Goal: Task Accomplishment & Management: Manage account settings

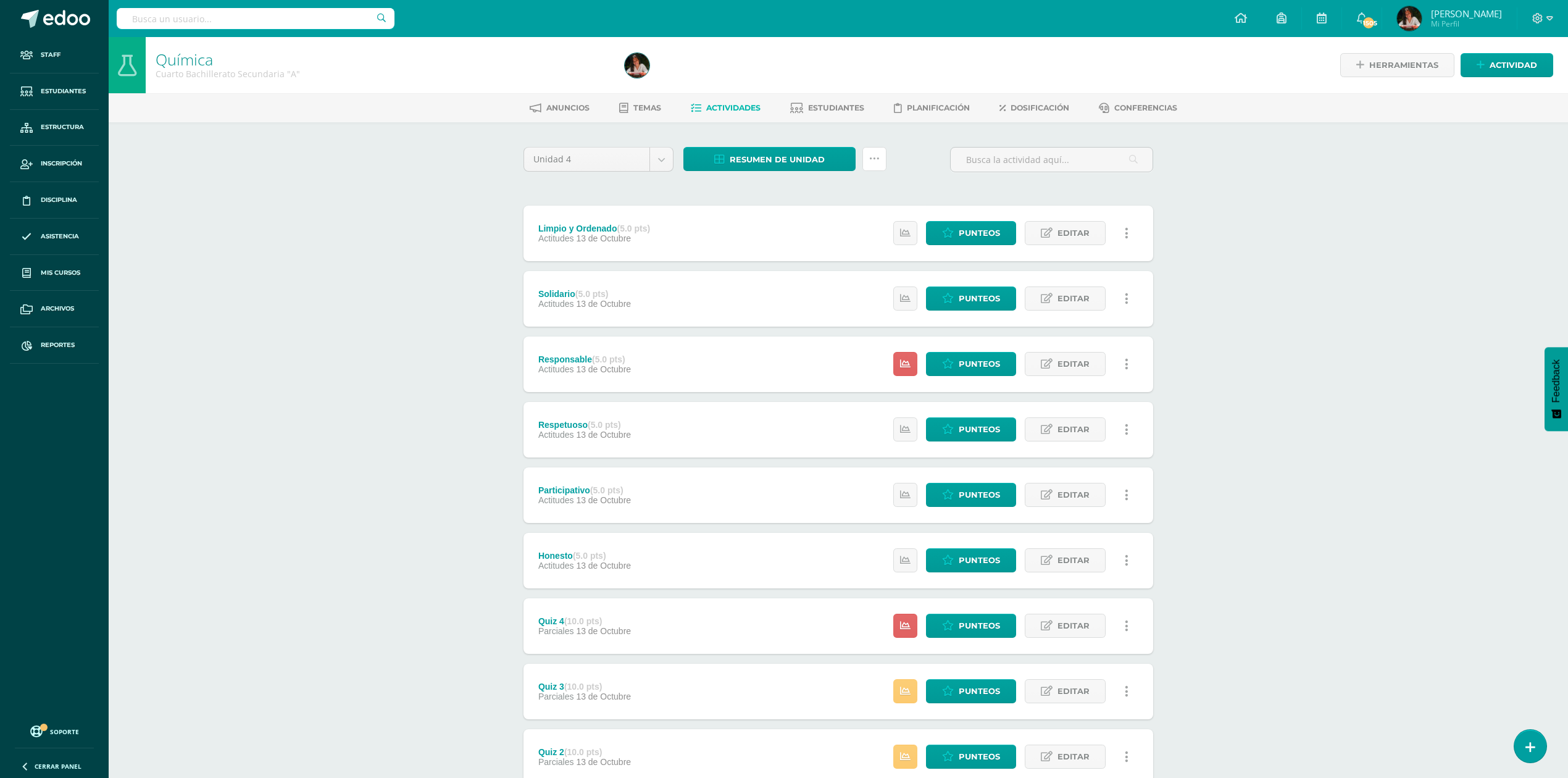
click at [879, 158] on link at bounding box center [874, 159] width 24 height 24
click at [863, 191] on link "Subir actividades en masa" at bounding box center [843, 197] width 136 height 30
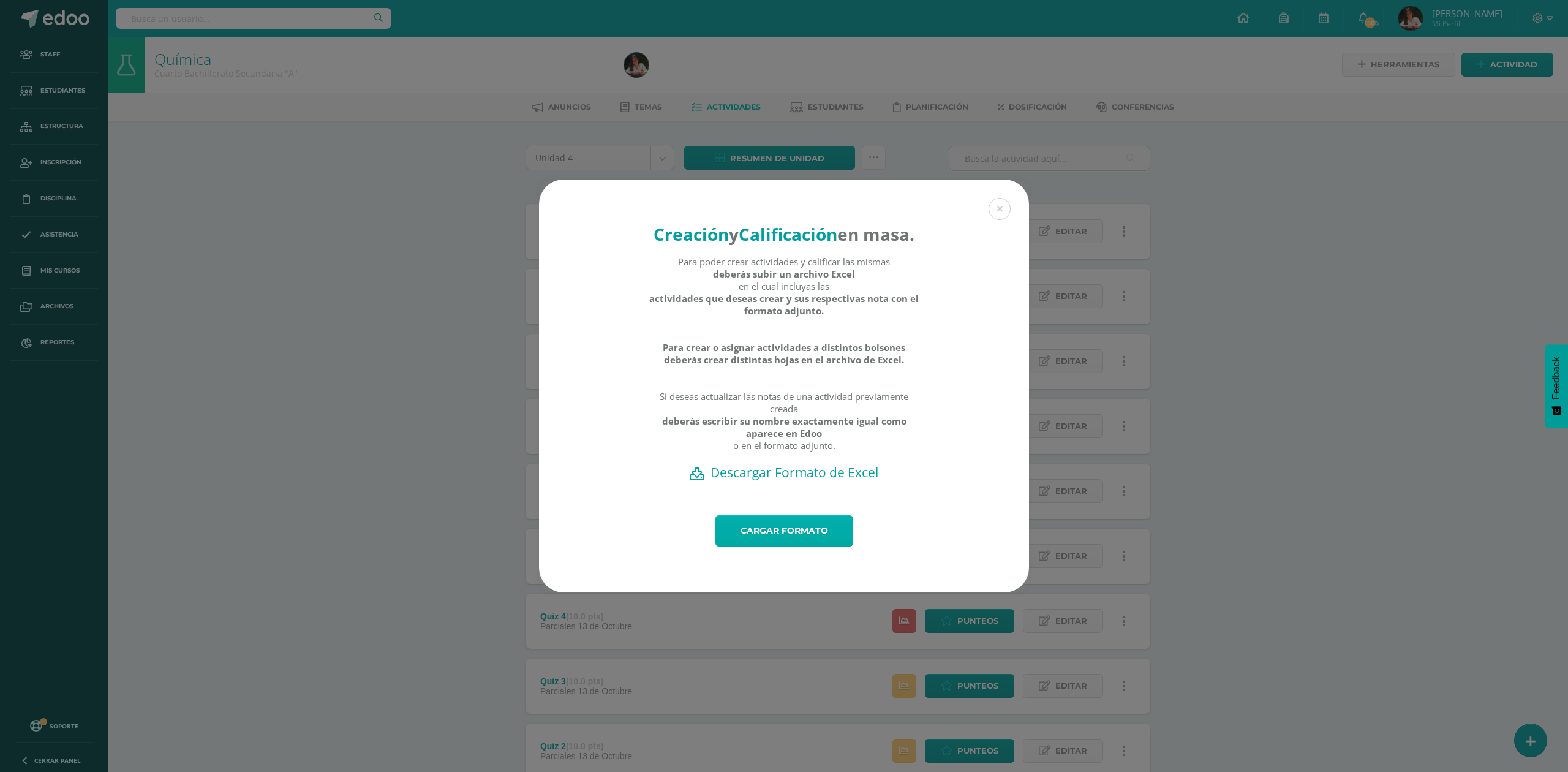
click at [820, 533] on link "Cargar formato" at bounding box center [784, 531] width 138 height 32
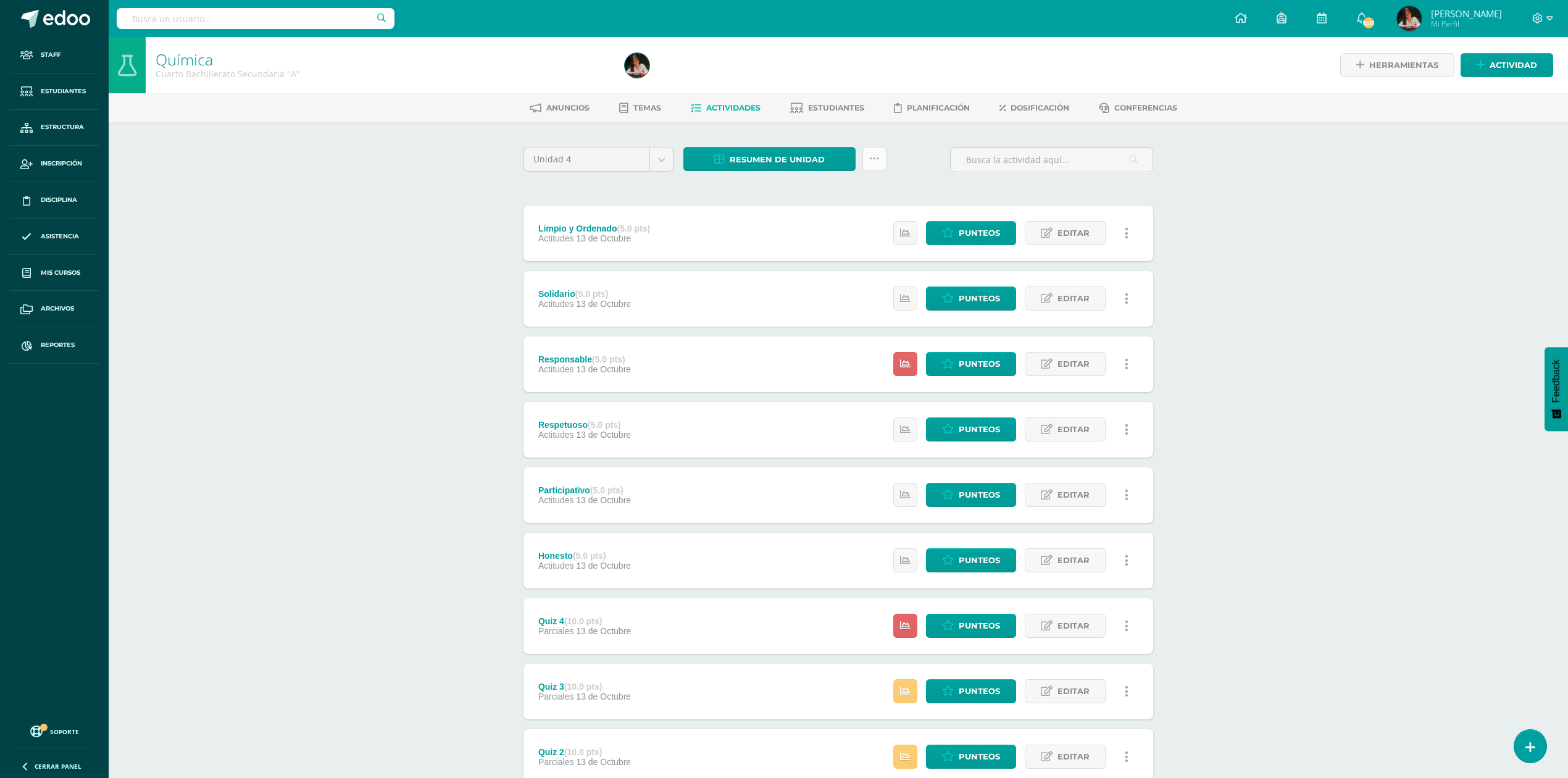
click at [875, 151] on link at bounding box center [874, 159] width 24 height 24
click at [873, 191] on link "Subir actividades en masa" at bounding box center [843, 197] width 136 height 30
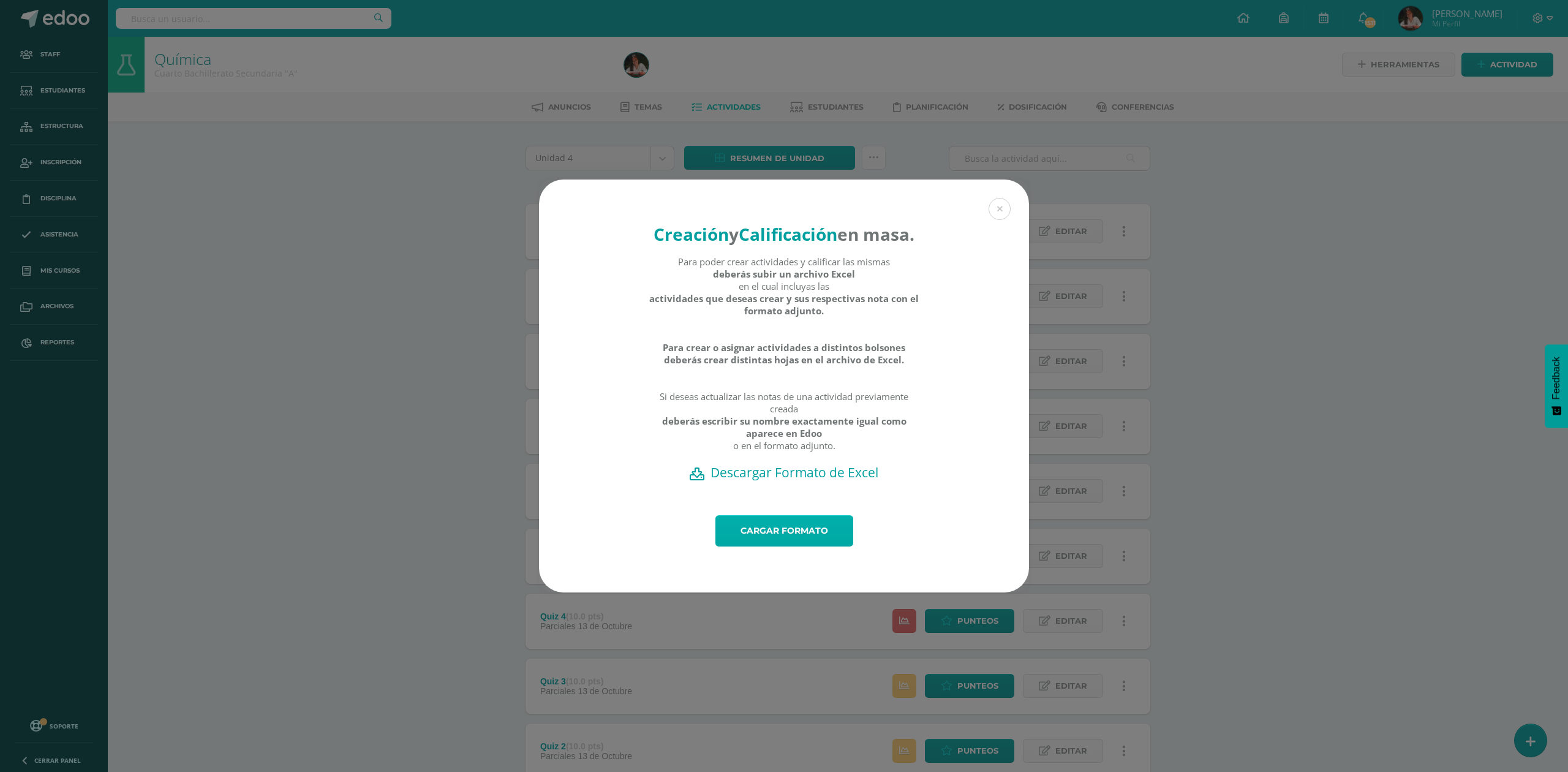
click at [831, 539] on link "Cargar formato" at bounding box center [784, 531] width 138 height 32
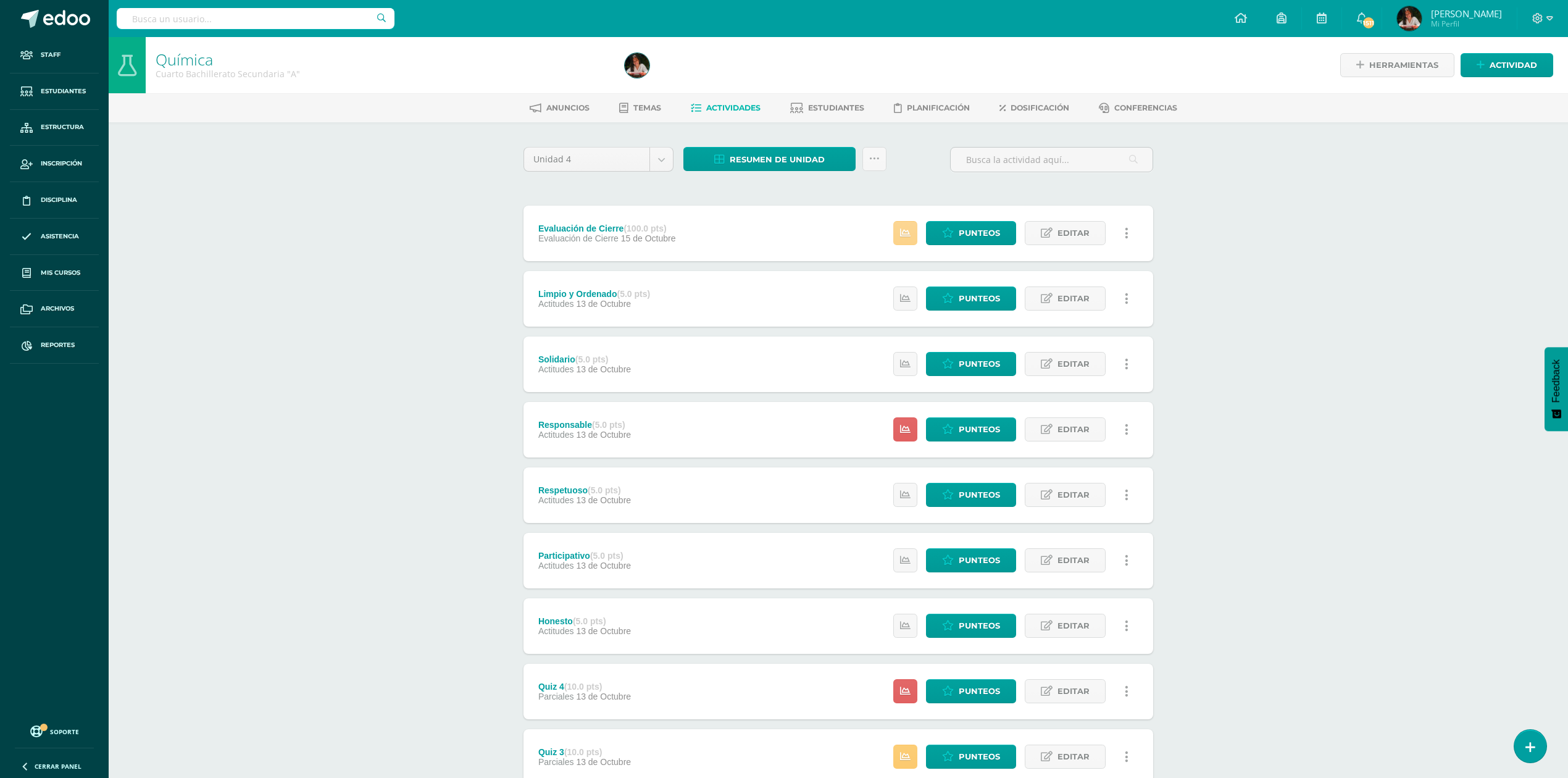
click at [902, 225] on link at bounding box center [905, 233] width 24 height 24
click at [1255, 296] on div "Química Cuarto Bachillerato Secundaria "A" Herramientas Detalle de asistencias …" at bounding box center [838, 482] width 1459 height 890
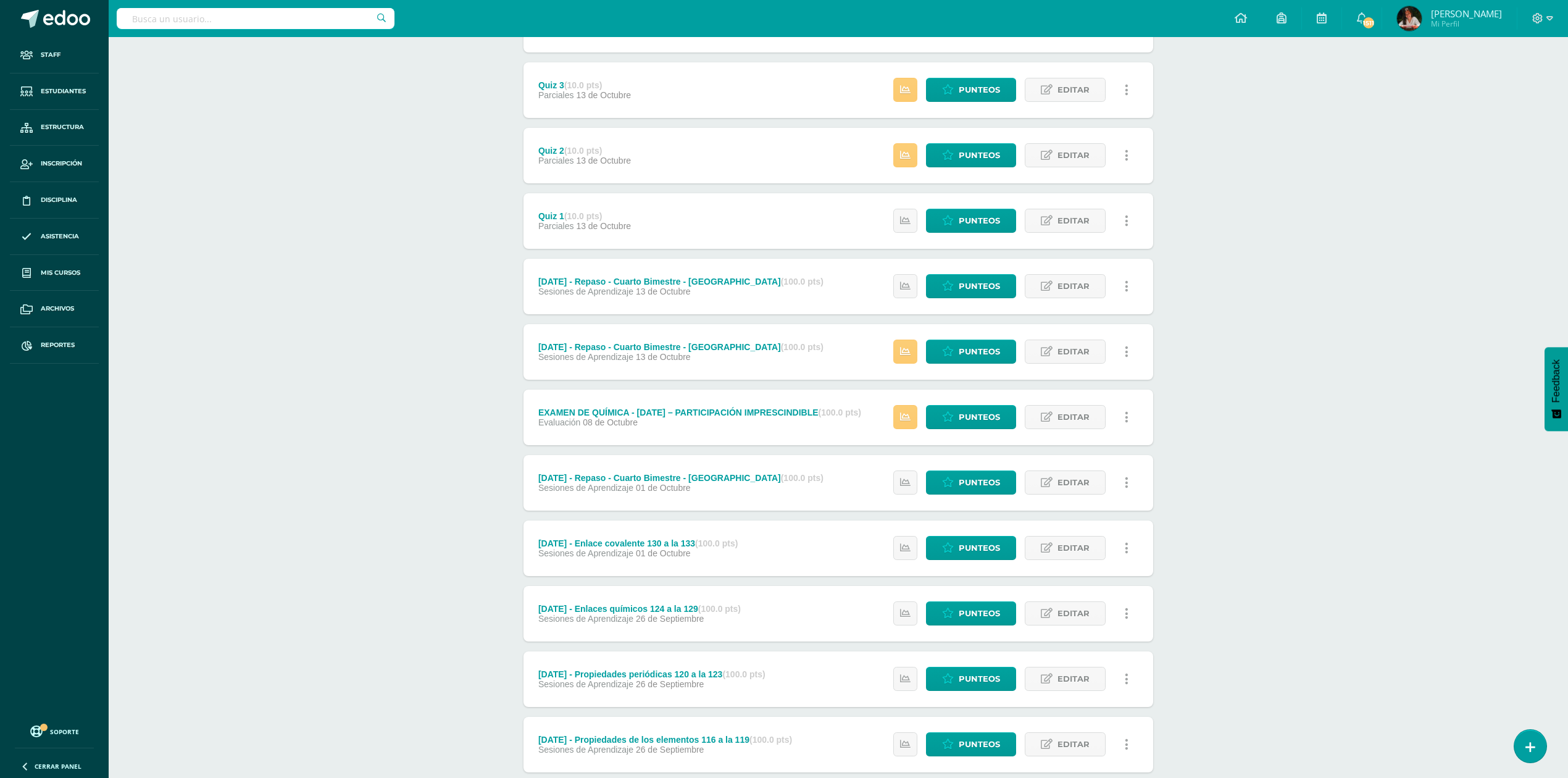
scroll to position [725, 0]
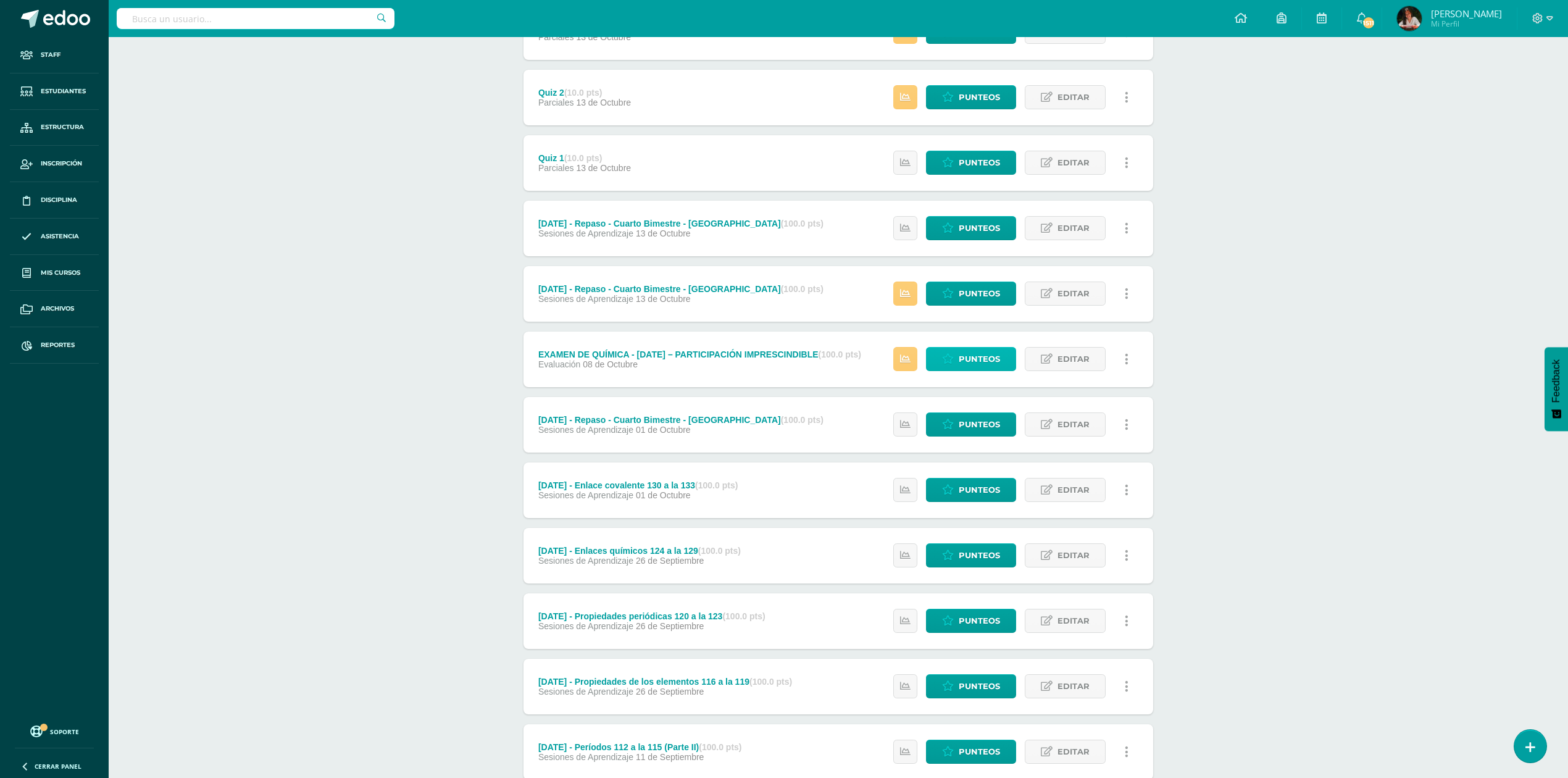
click at [966, 356] on span "Punteos" at bounding box center [979, 358] width 41 height 23
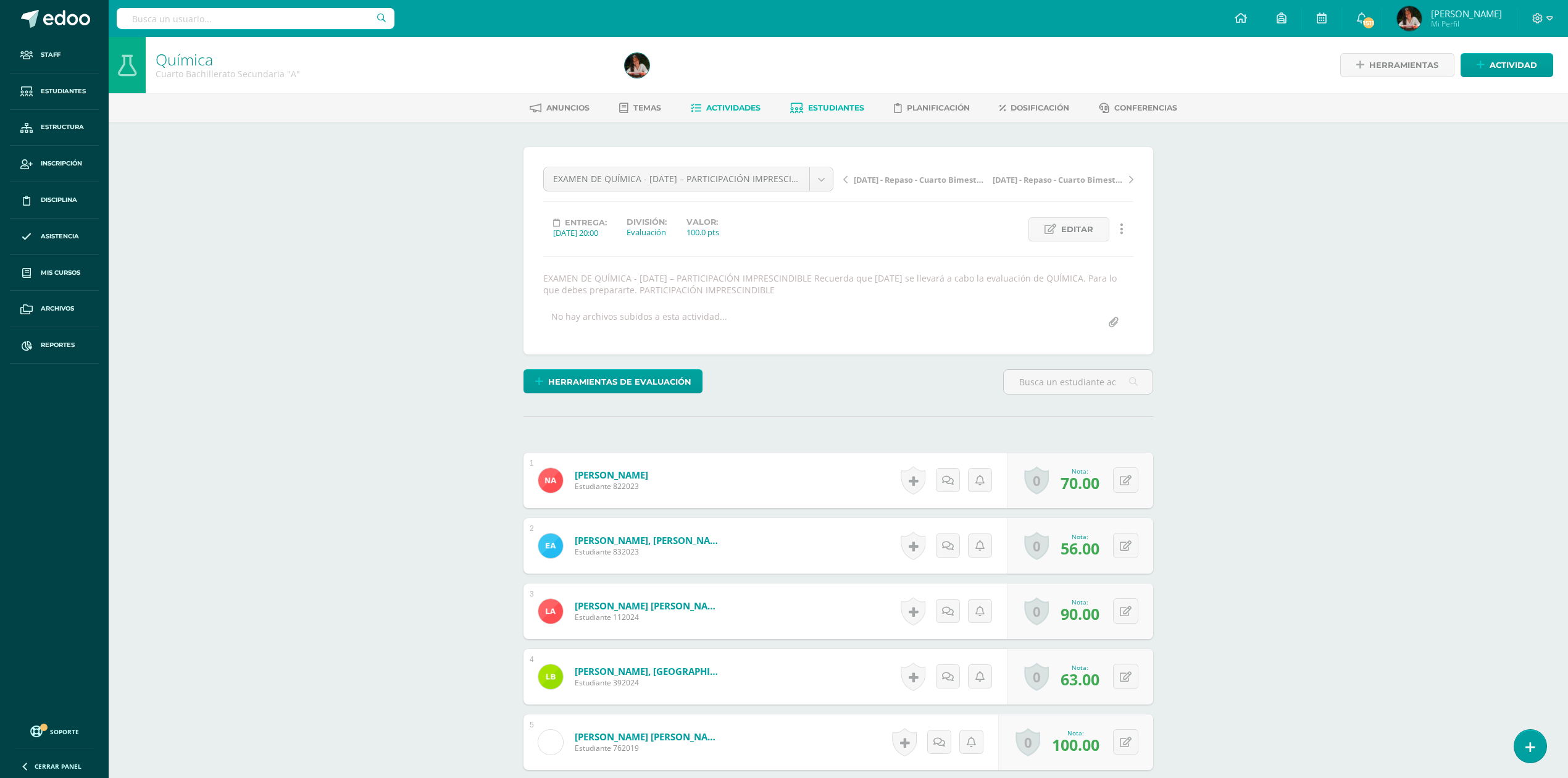
click at [848, 104] on span "Estudiantes" at bounding box center [836, 108] width 56 height 10
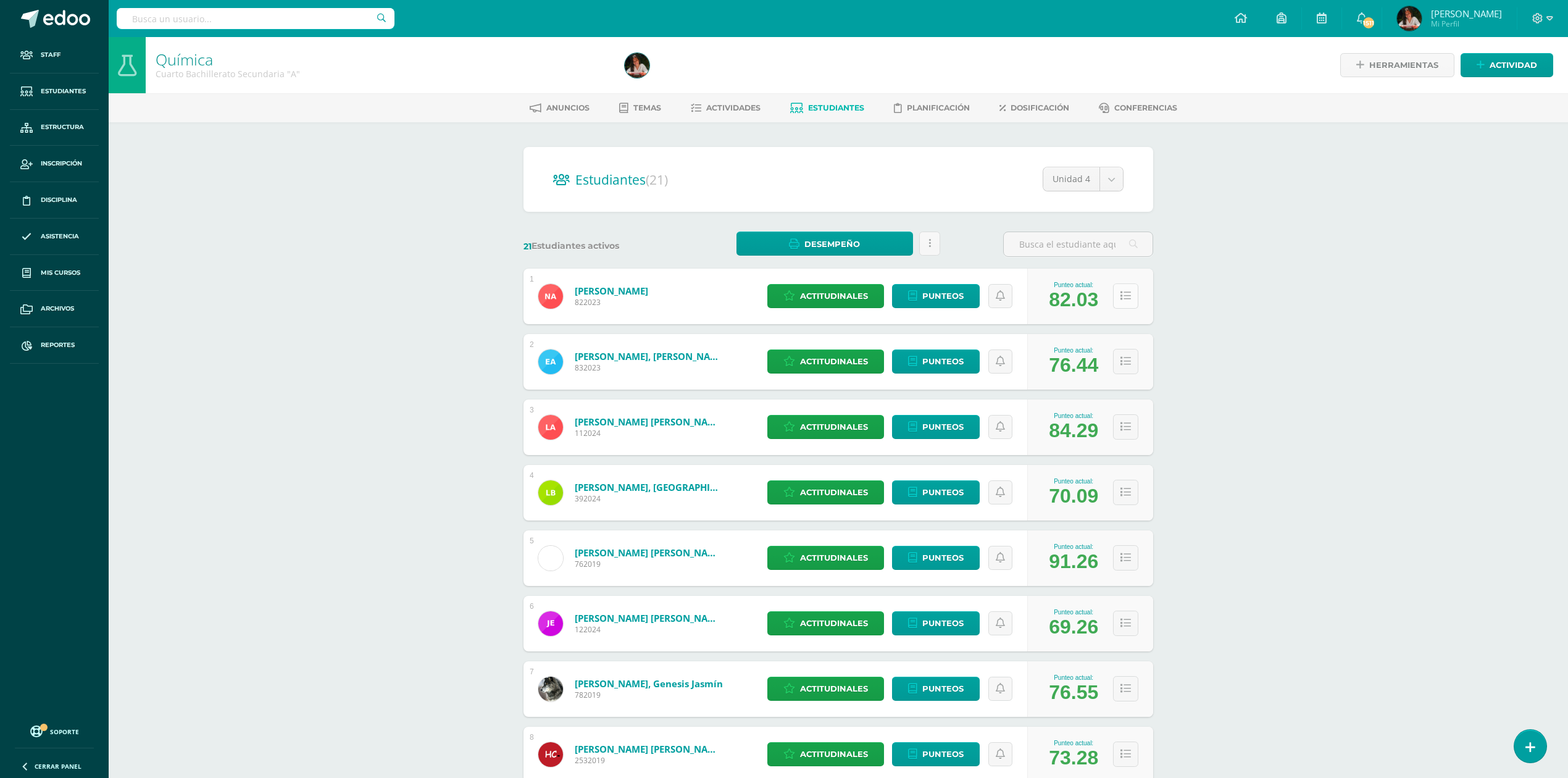
click at [1127, 299] on icon at bounding box center [1125, 296] width 10 height 10
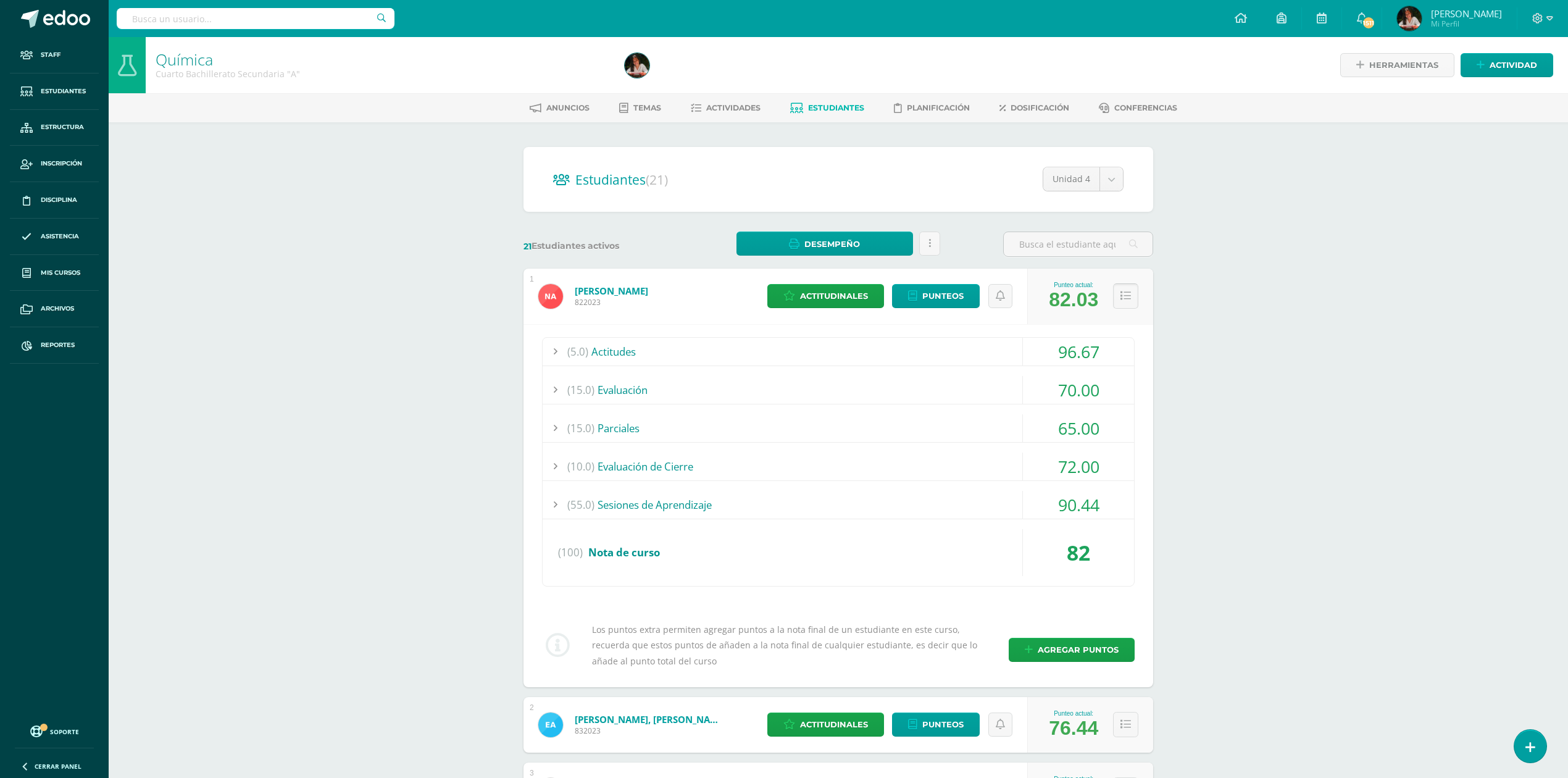
click at [1127, 298] on icon at bounding box center [1125, 296] width 10 height 10
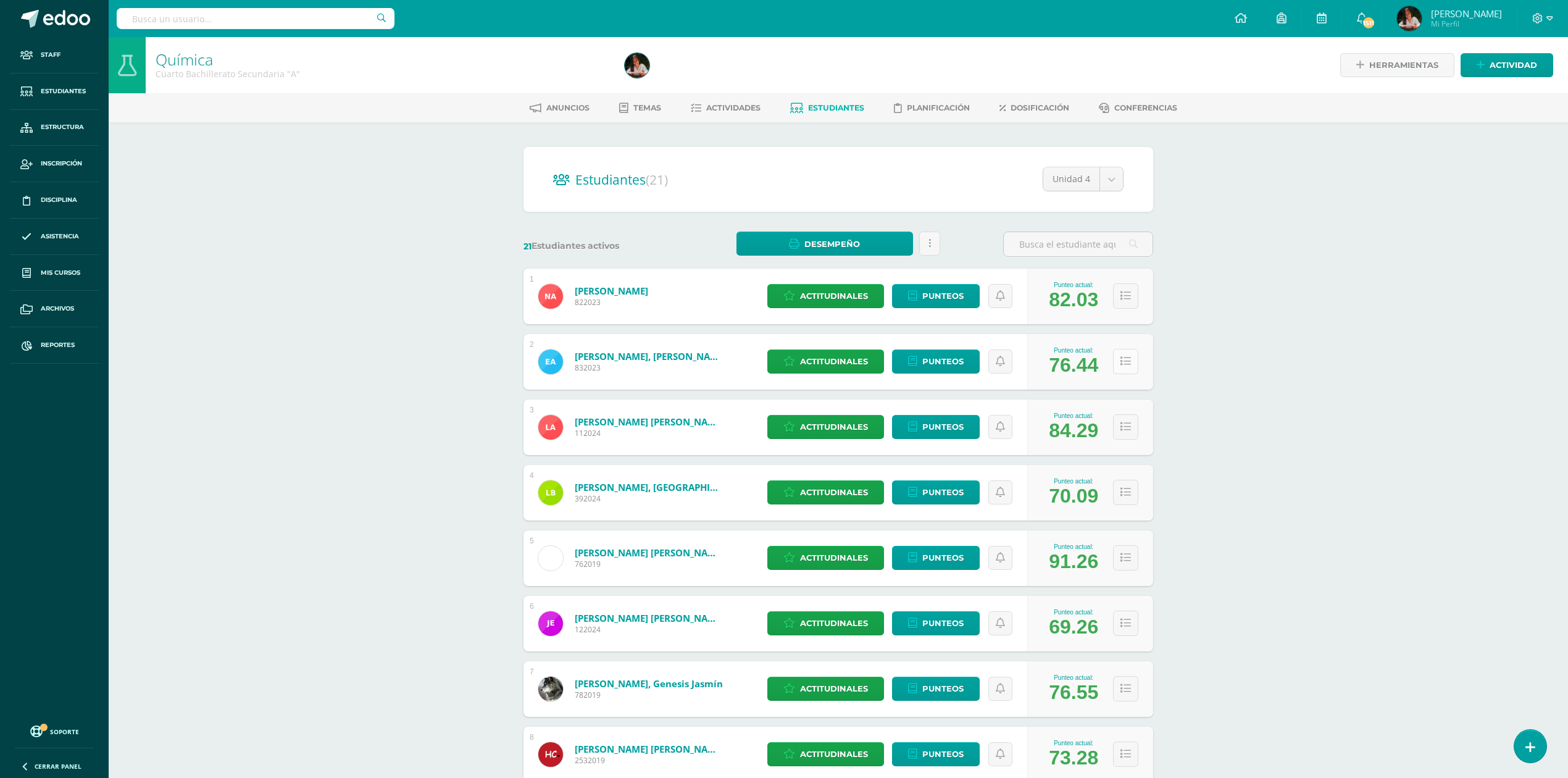
click at [1121, 366] on button at bounding box center [1125, 361] width 25 height 25
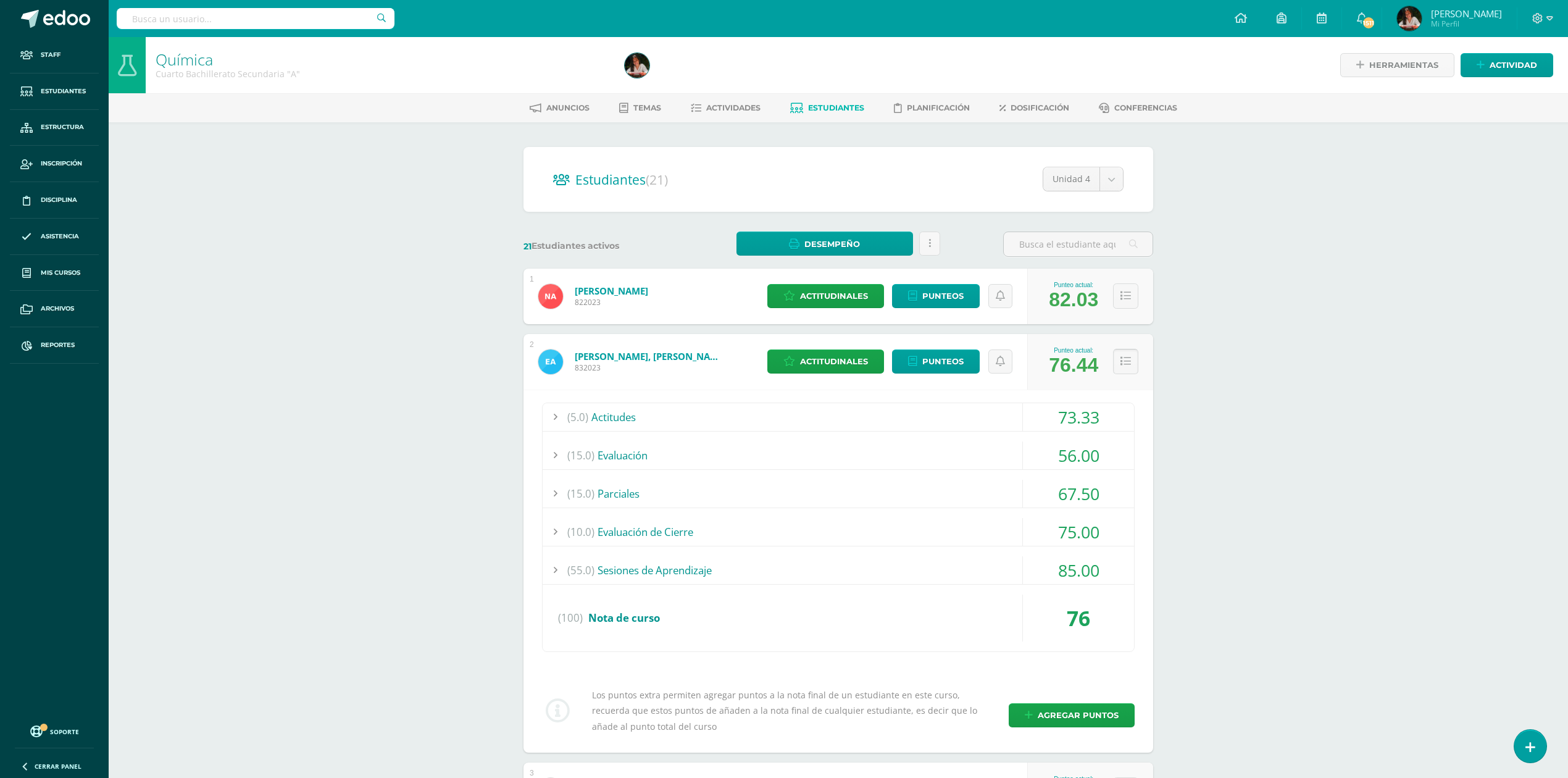
click at [1121, 366] on button at bounding box center [1125, 361] width 25 height 25
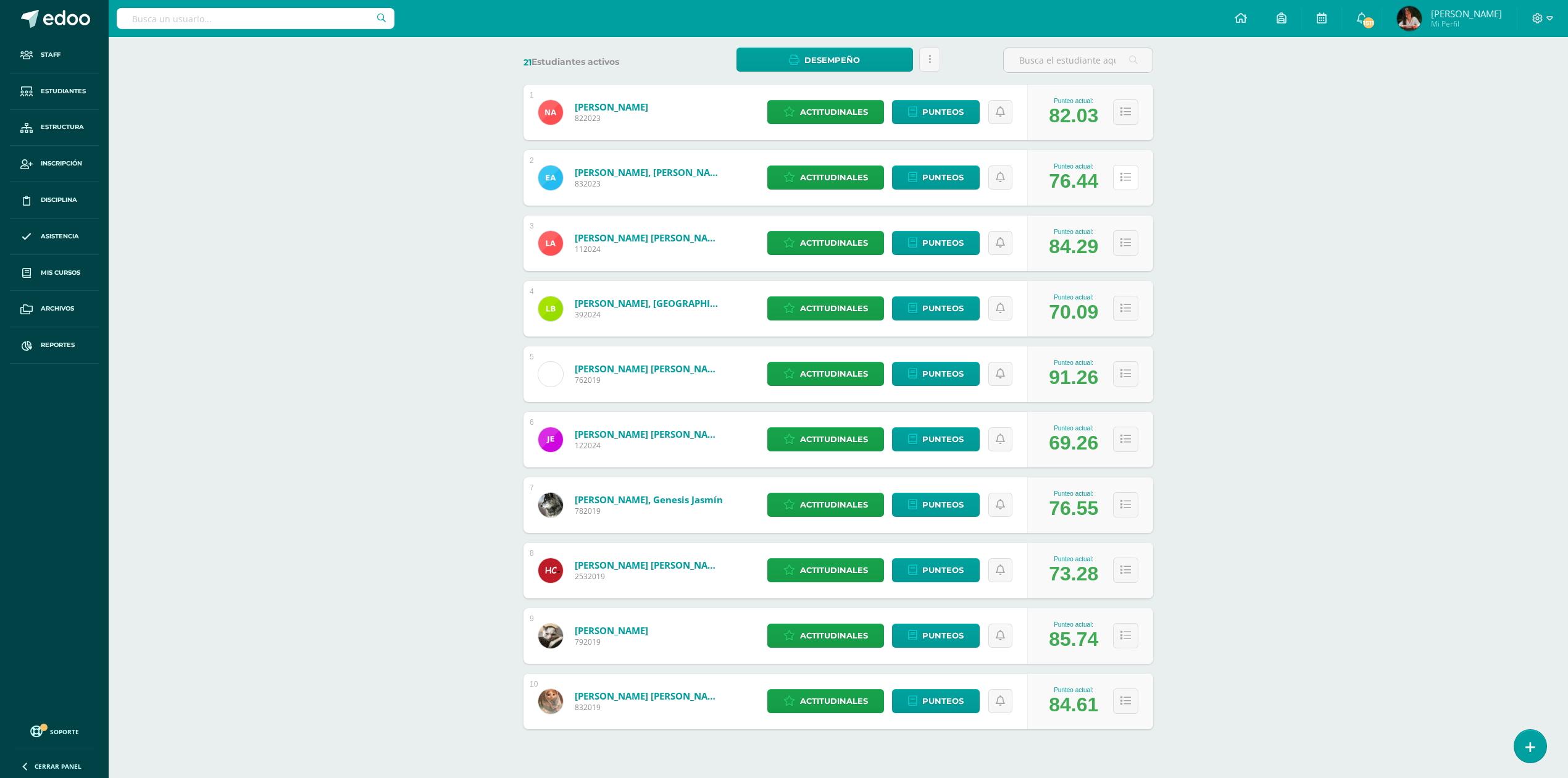
scroll to position [212, 0]
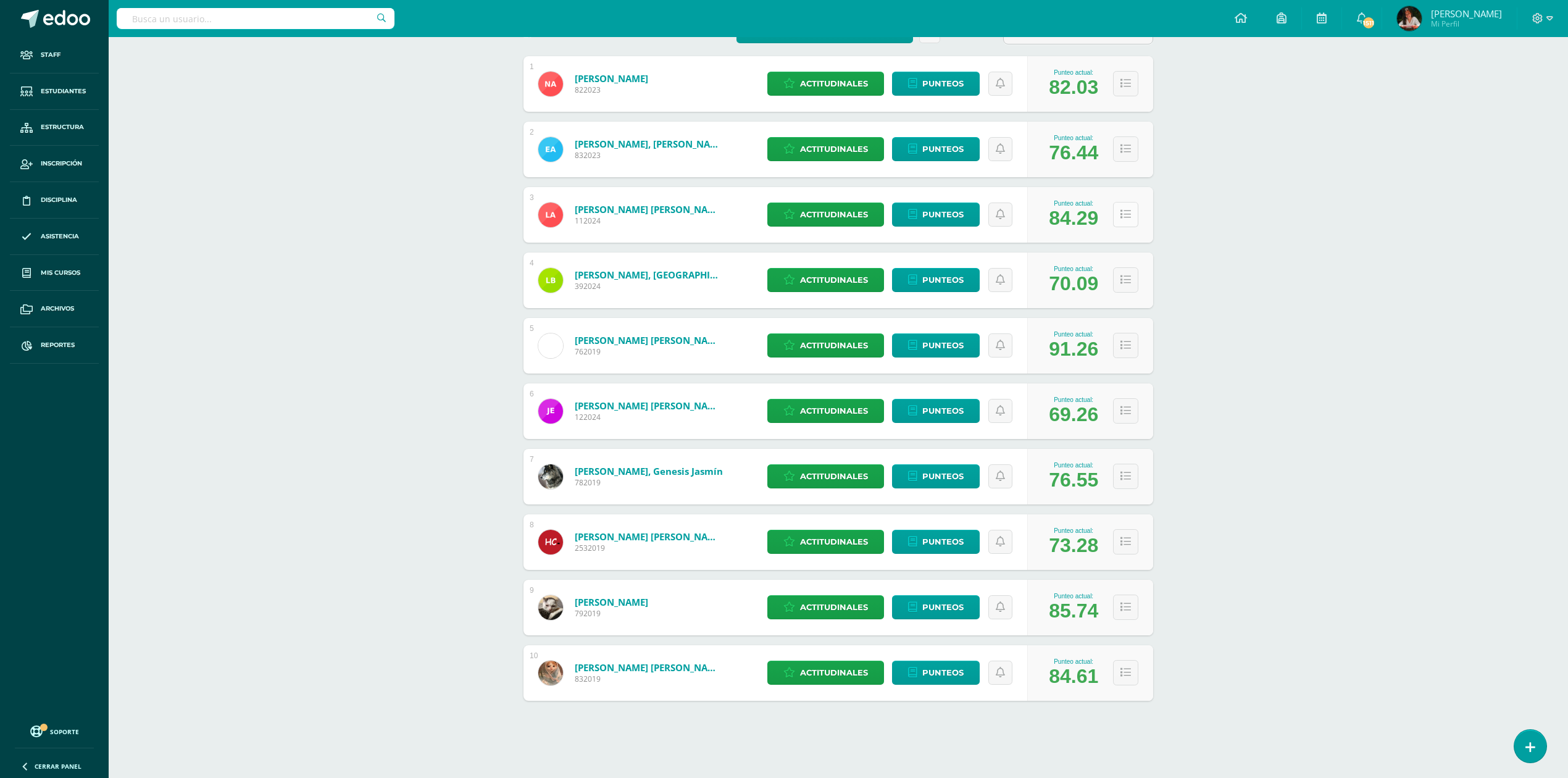
click at [1117, 205] on button at bounding box center [1125, 214] width 25 height 25
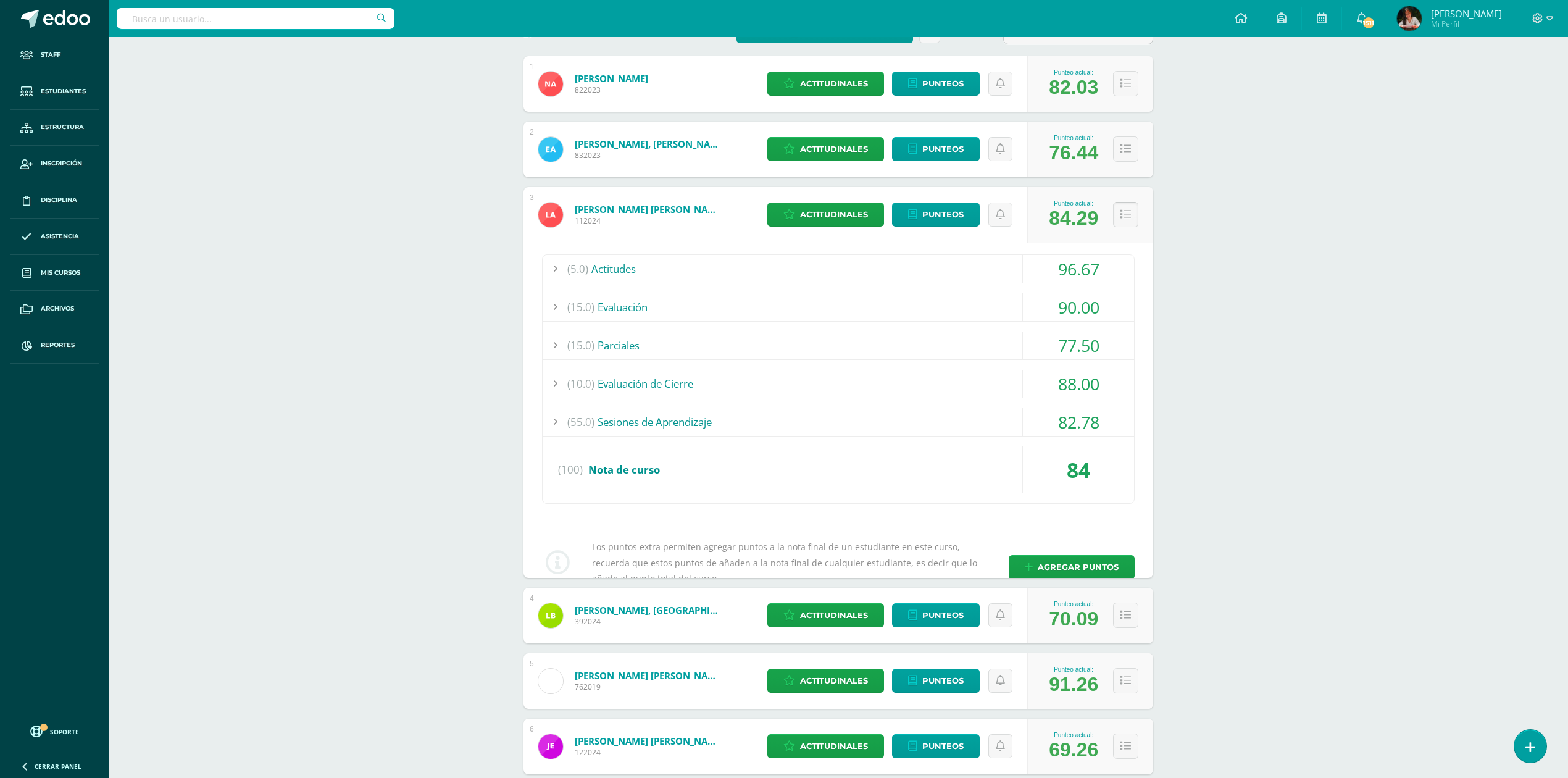
click at [1117, 205] on button at bounding box center [1125, 214] width 25 height 25
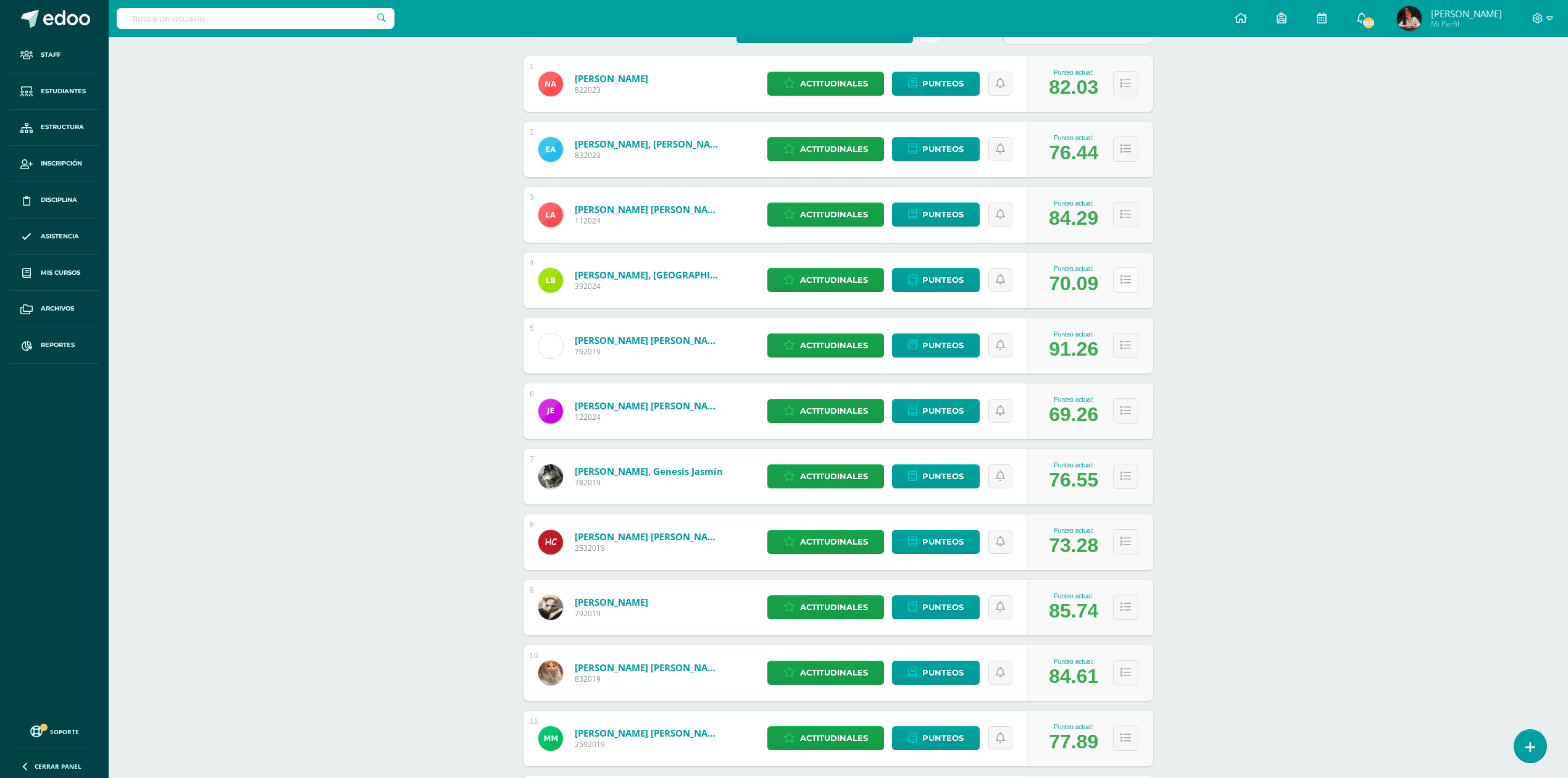
click at [1128, 280] on icon at bounding box center [1125, 280] width 10 height 10
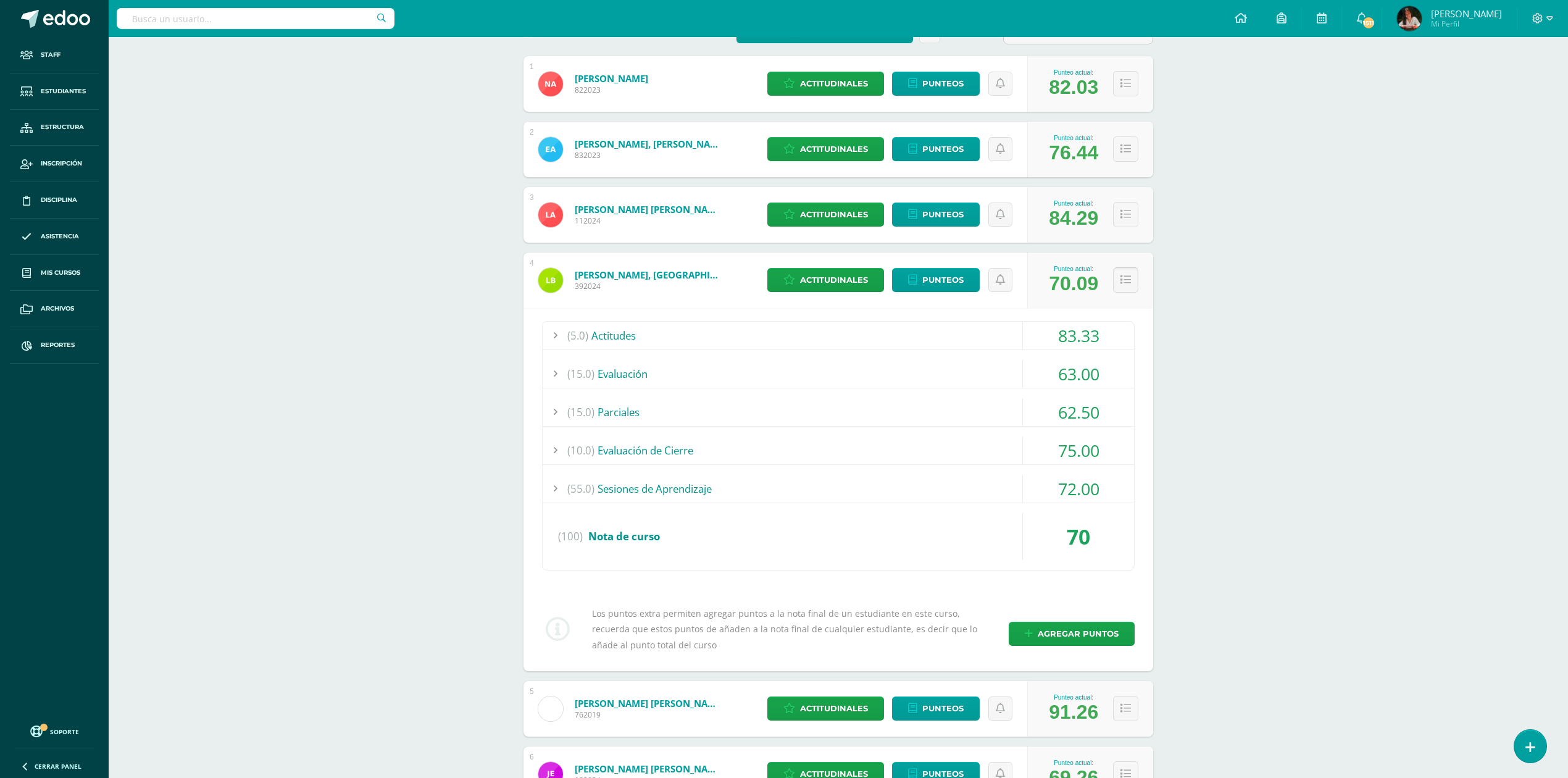
click at [1128, 280] on icon at bounding box center [1125, 280] width 10 height 10
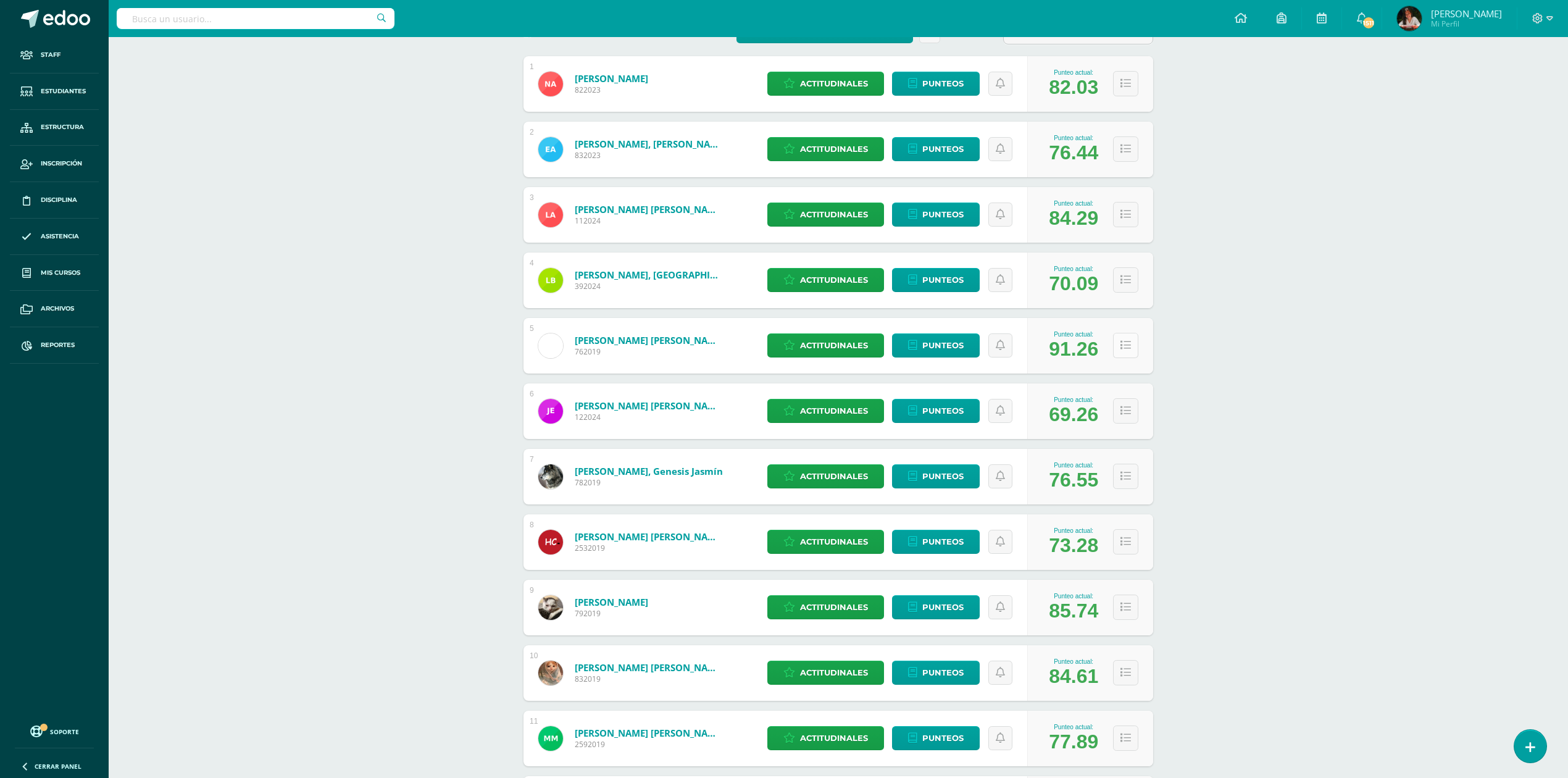
click at [1122, 347] on icon at bounding box center [1125, 345] width 10 height 10
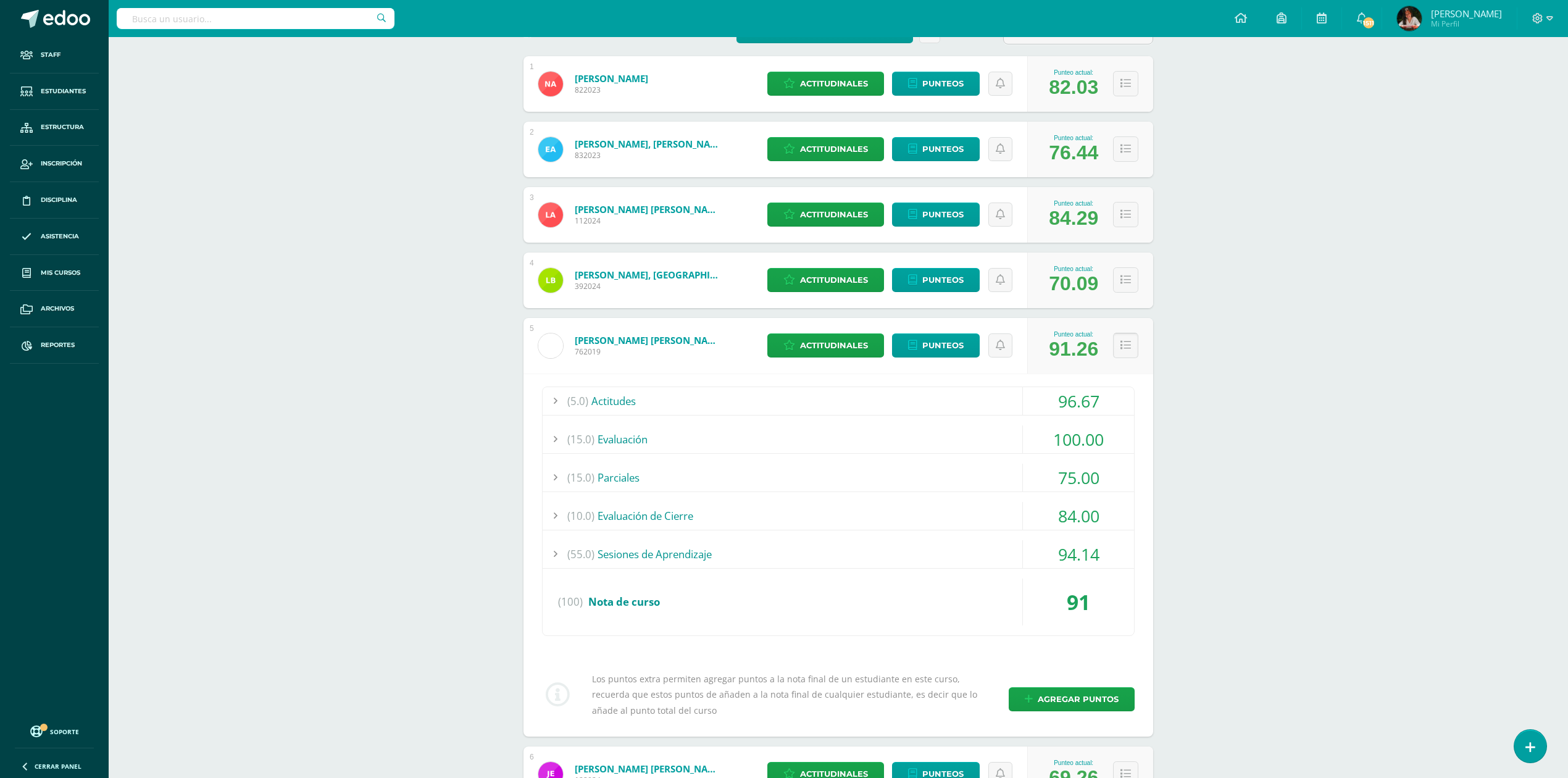
click at [1122, 347] on icon at bounding box center [1125, 345] width 10 height 10
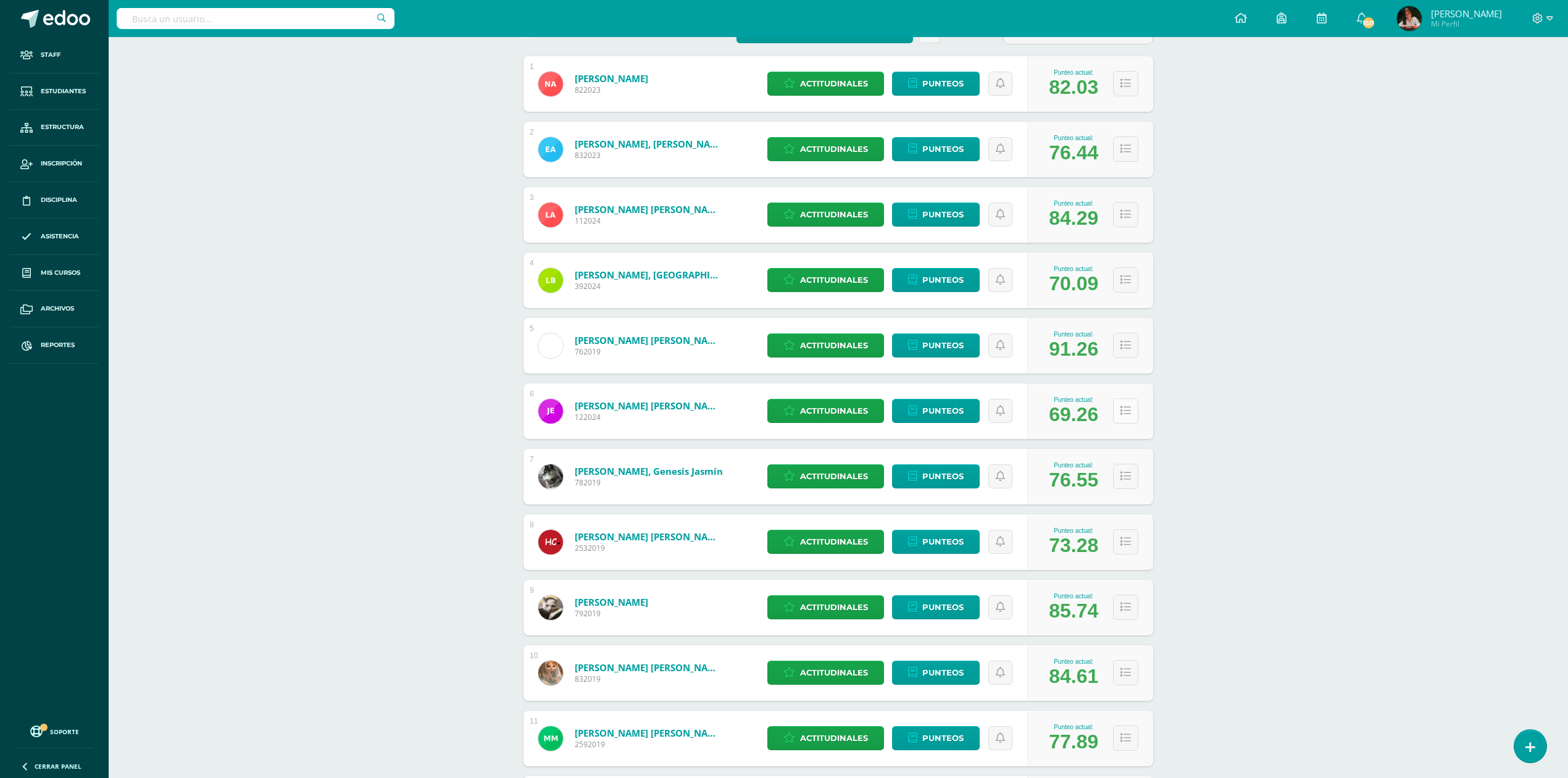
click at [1130, 417] on button at bounding box center [1125, 411] width 25 height 25
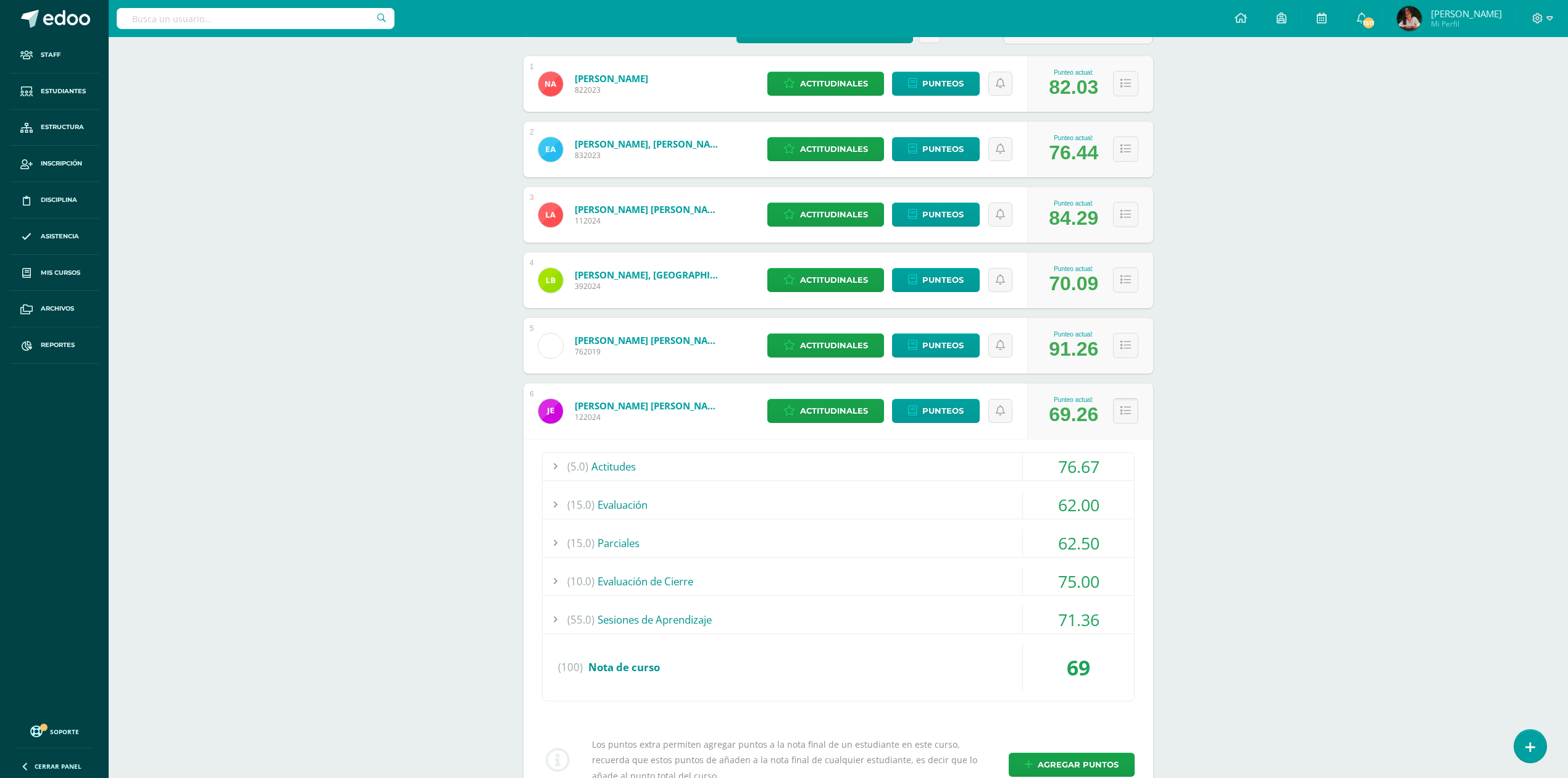
click at [1130, 417] on button at bounding box center [1125, 411] width 25 height 25
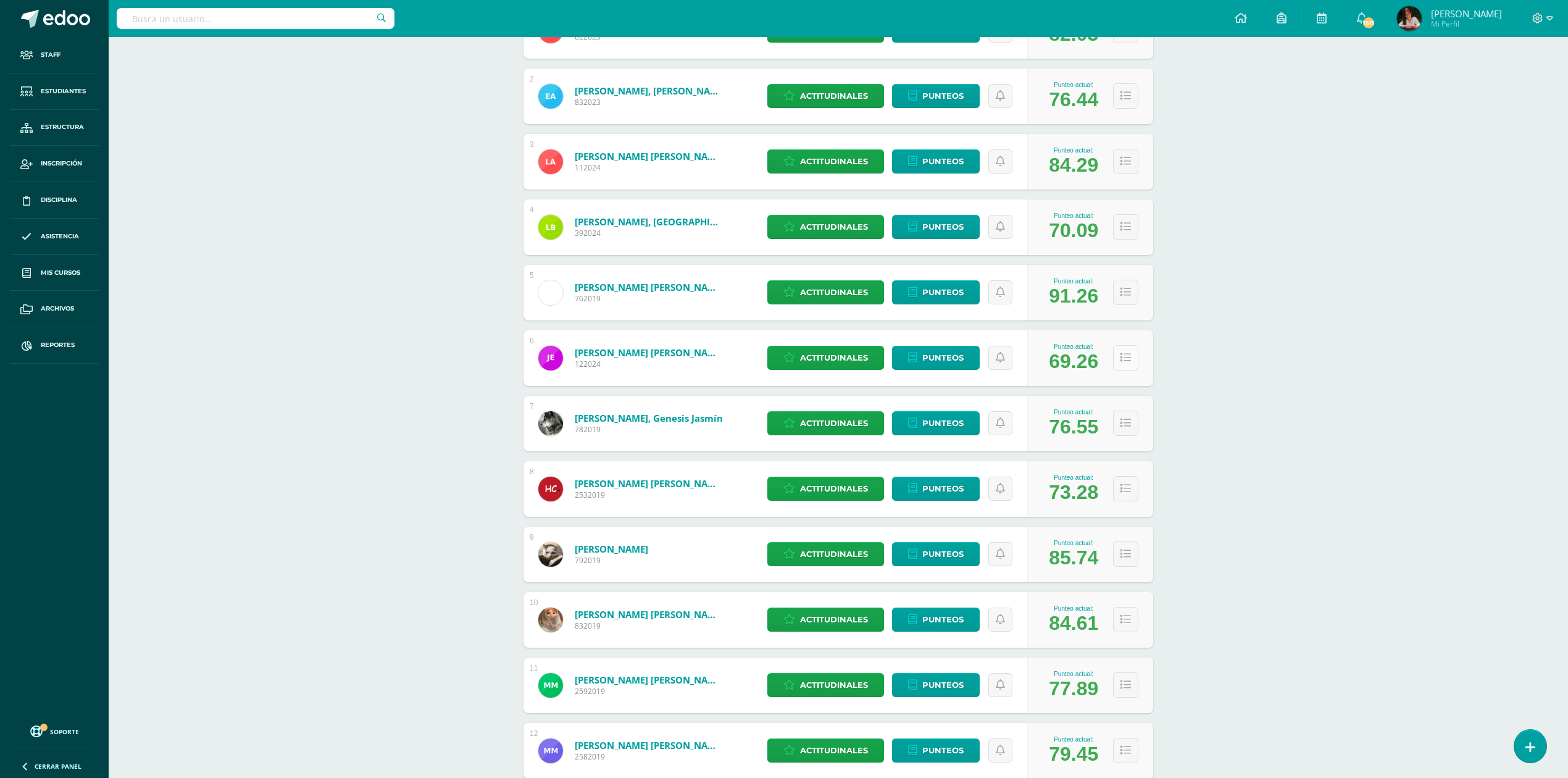
scroll to position [377, 0]
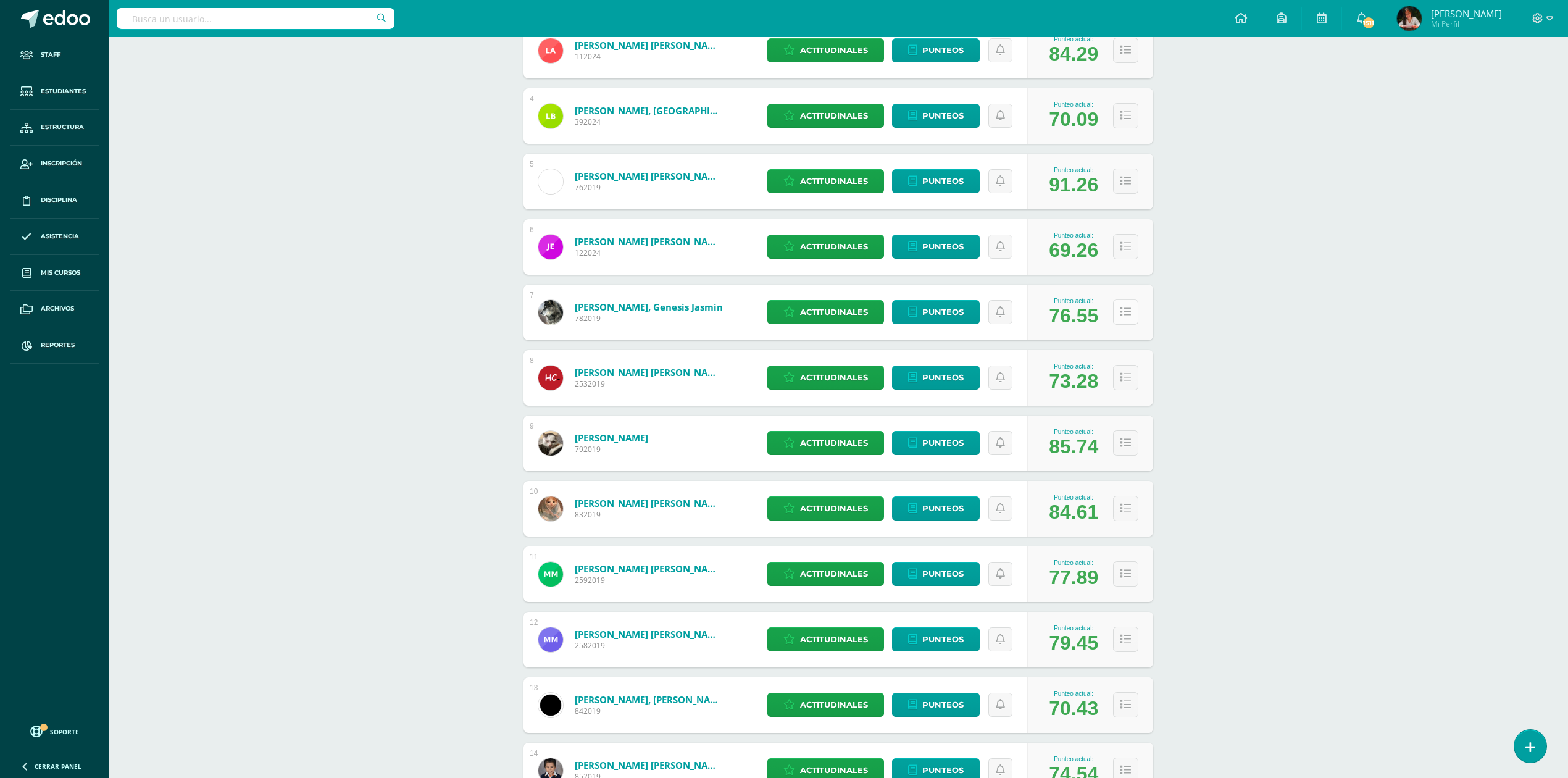
click at [1127, 309] on icon at bounding box center [1125, 312] width 10 height 10
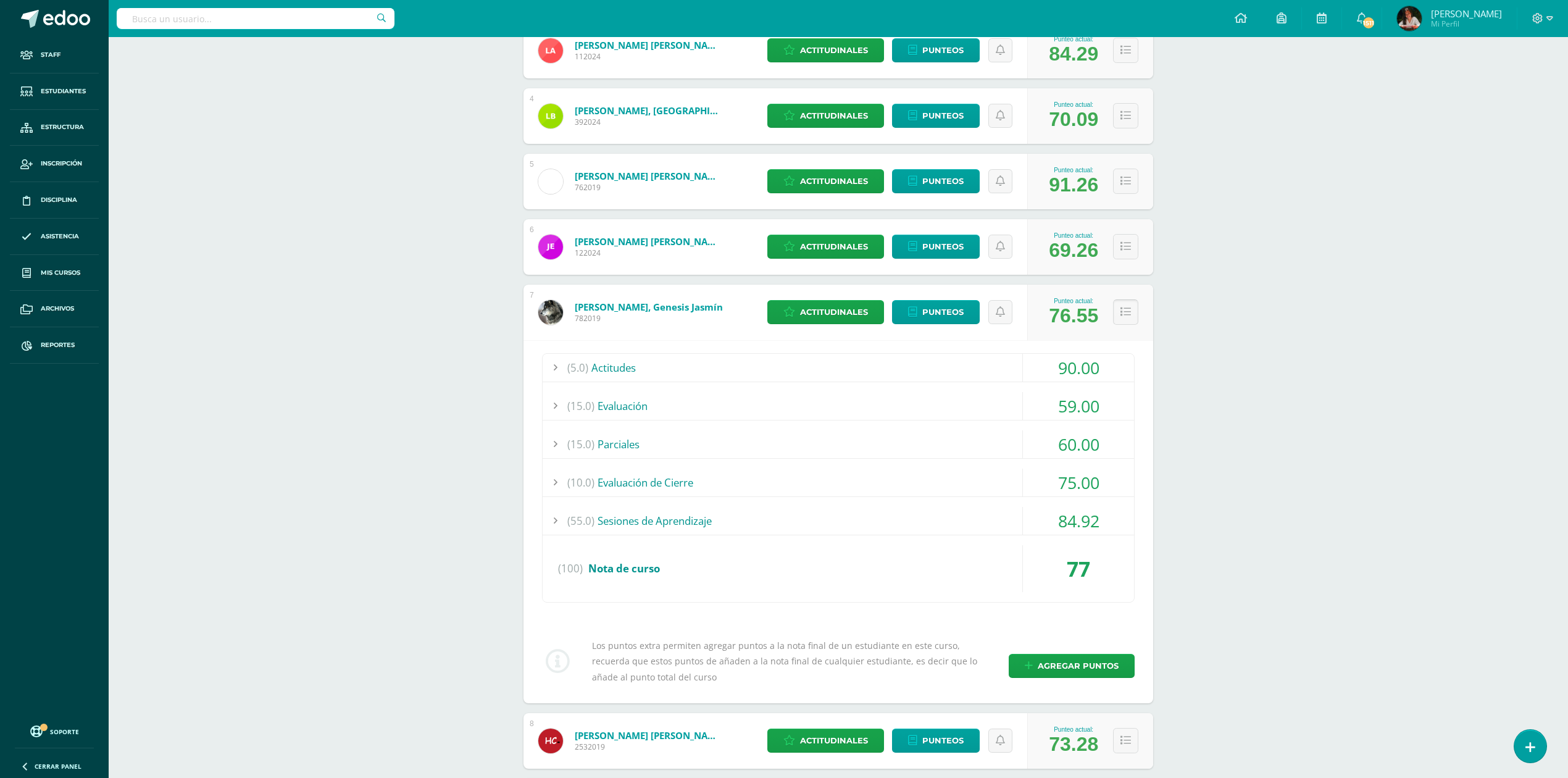
click at [1127, 309] on icon at bounding box center [1125, 312] width 10 height 10
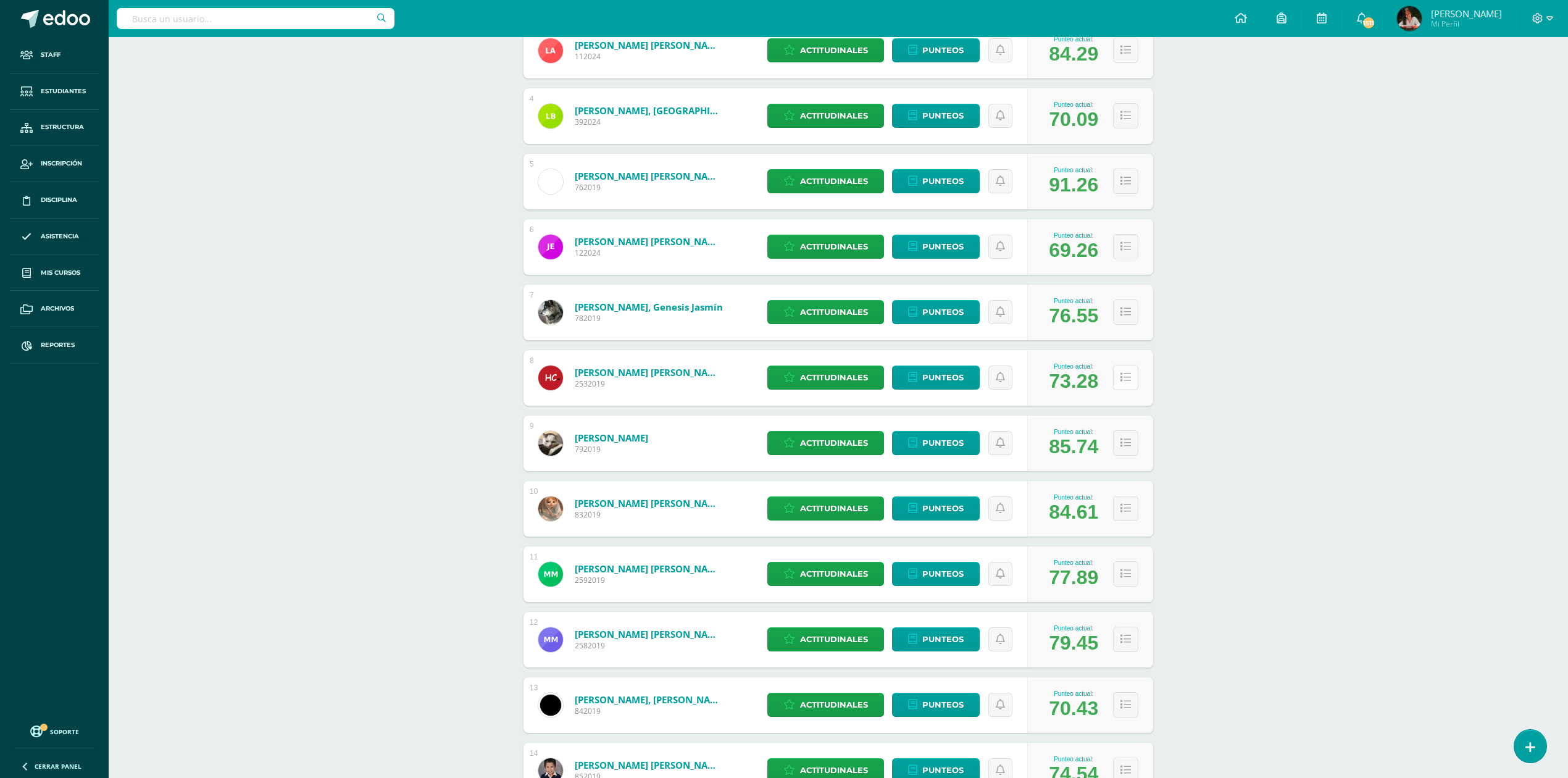
click at [1126, 377] on icon at bounding box center [1125, 378] width 10 height 10
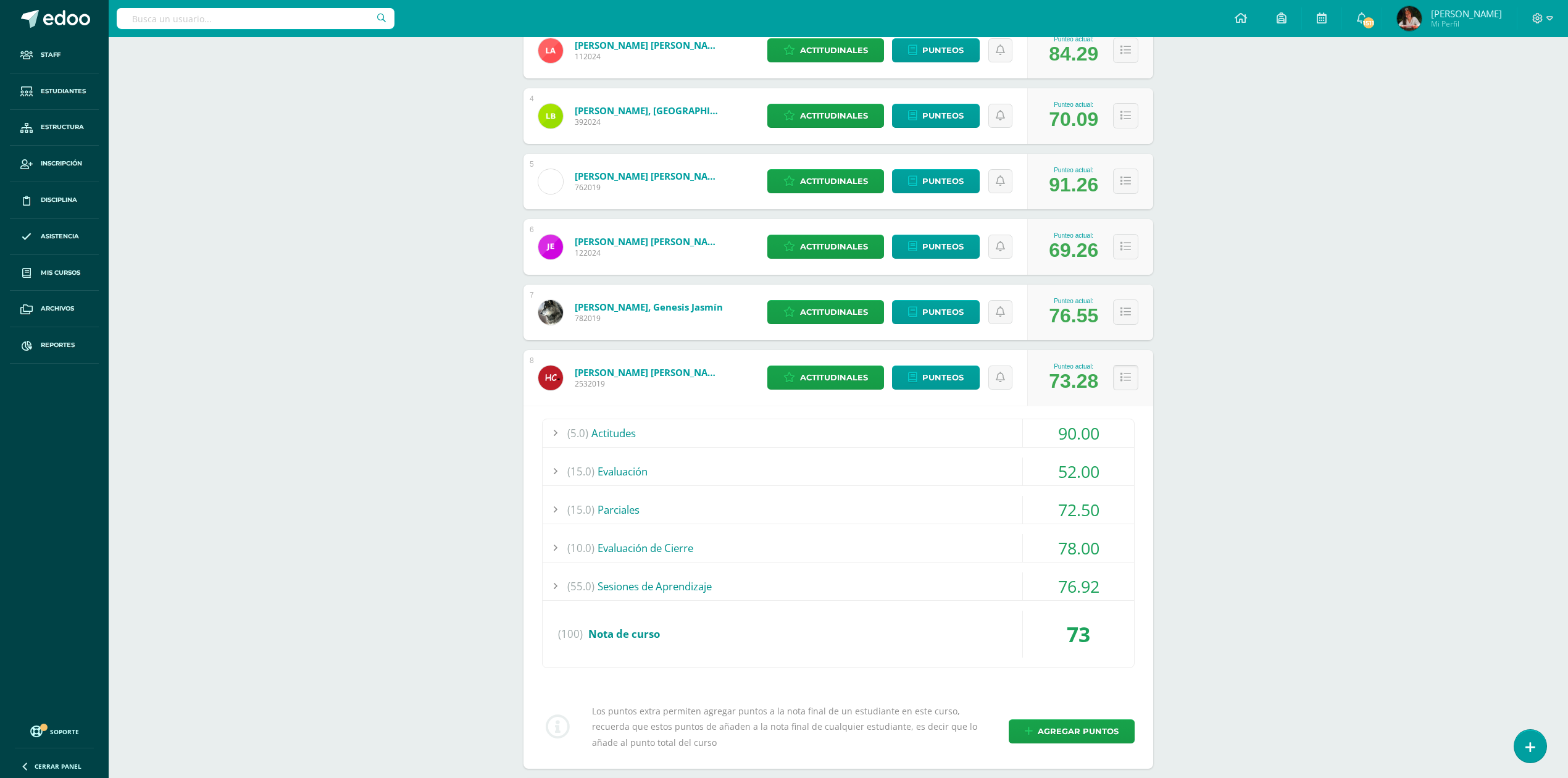
click at [1126, 377] on icon at bounding box center [1125, 378] width 10 height 10
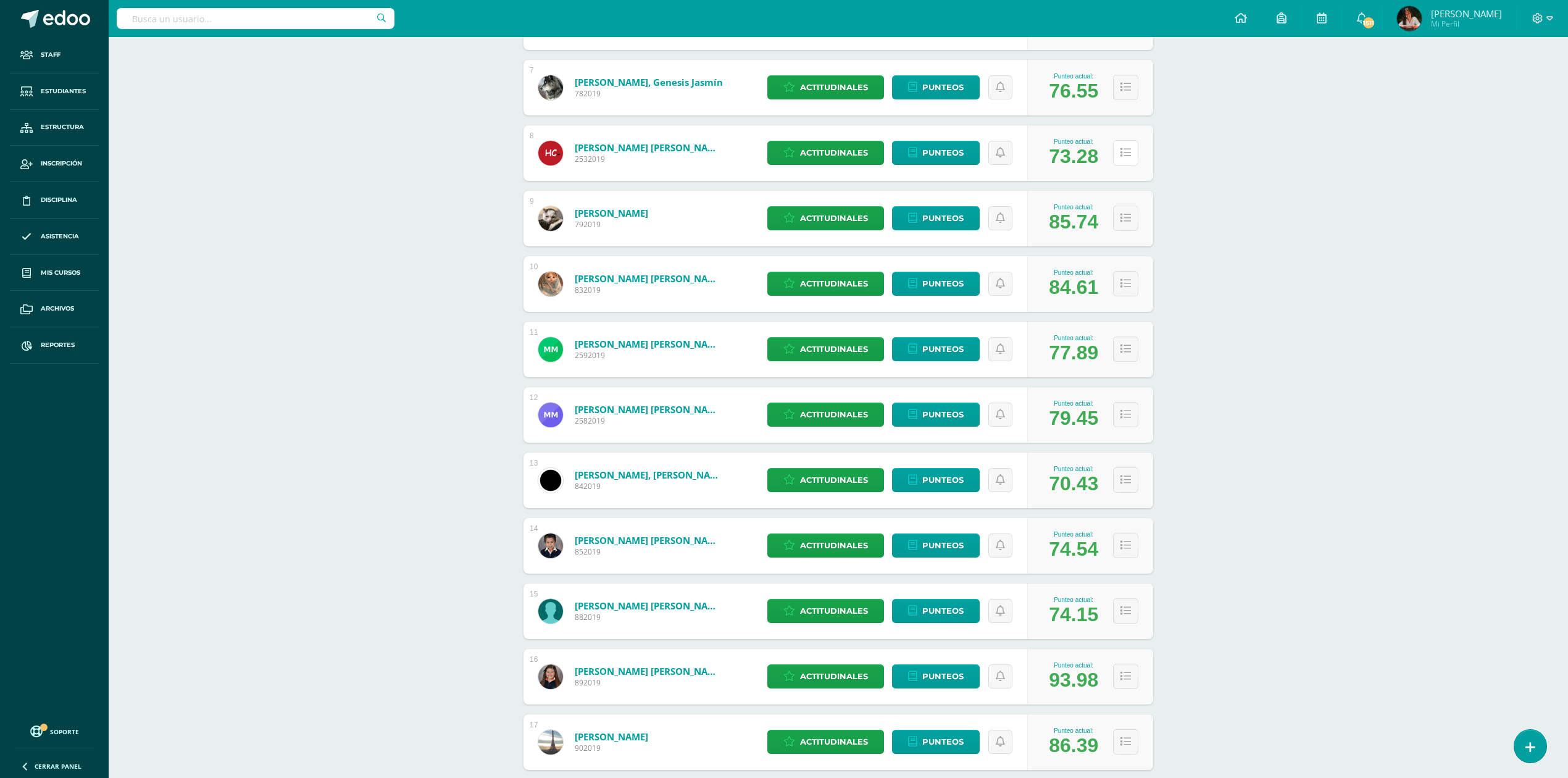
scroll to position [624, 0]
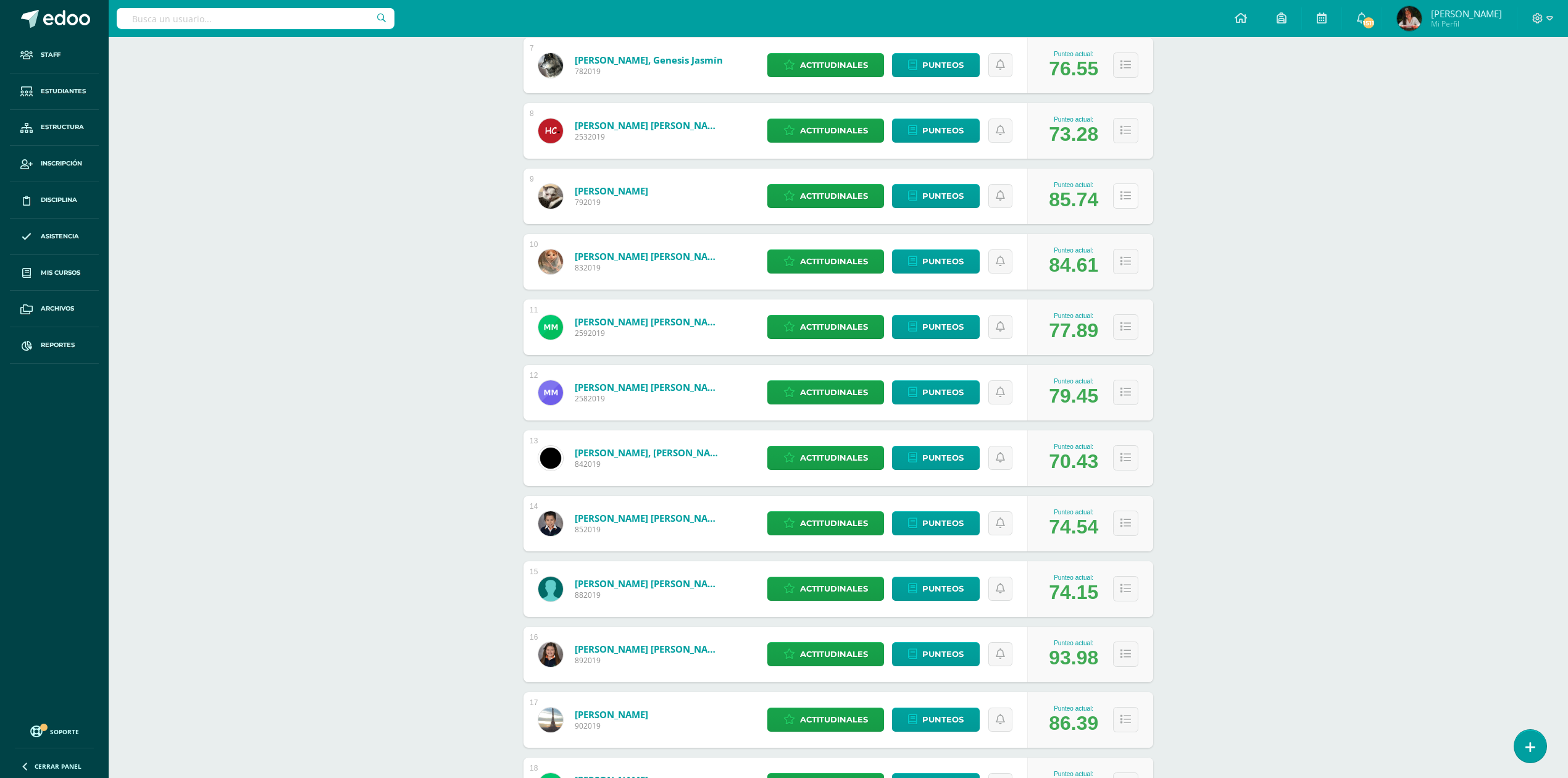
click at [1122, 191] on icon at bounding box center [1125, 196] width 10 height 10
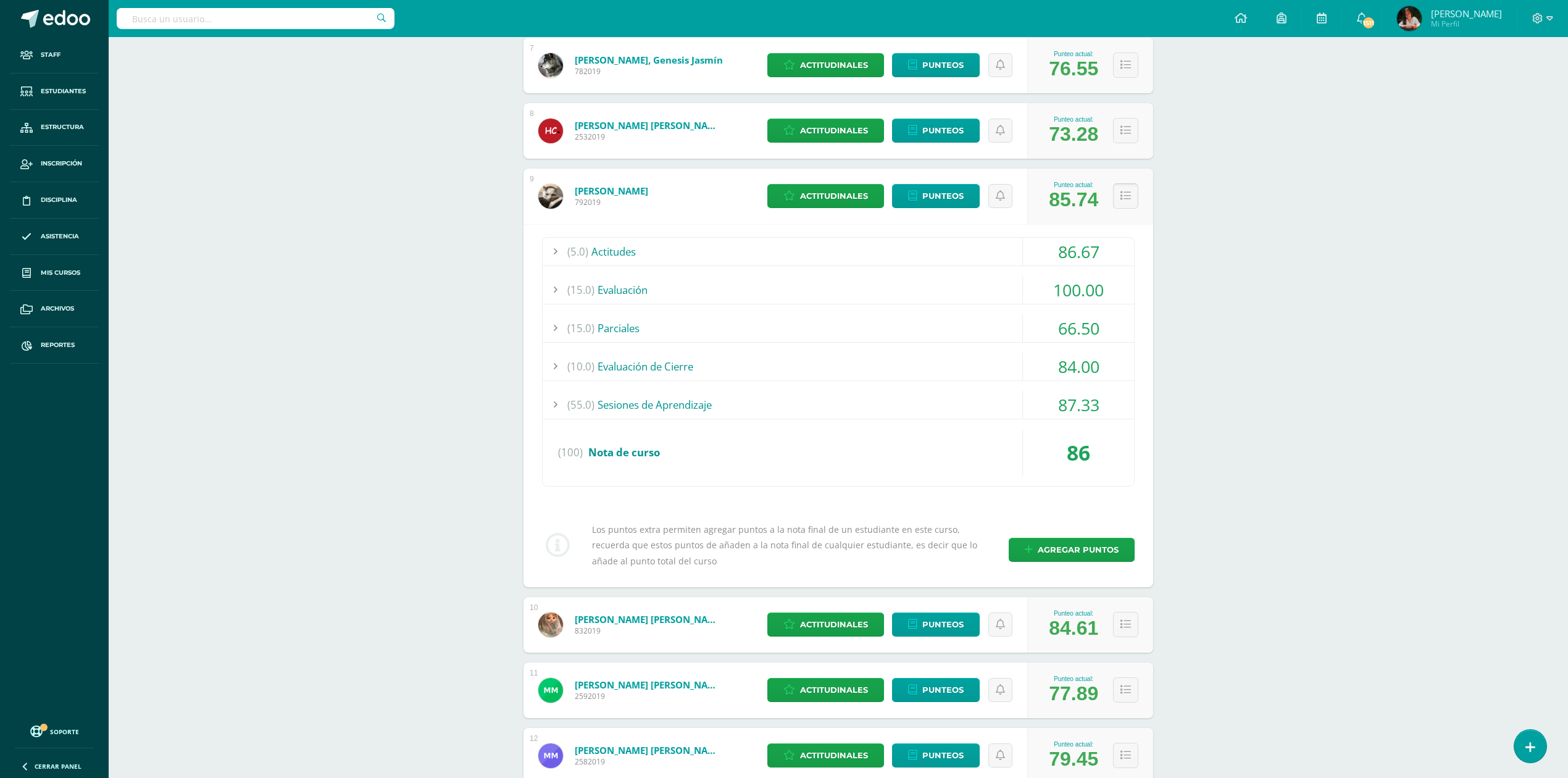
click at [1122, 191] on icon at bounding box center [1125, 196] width 10 height 10
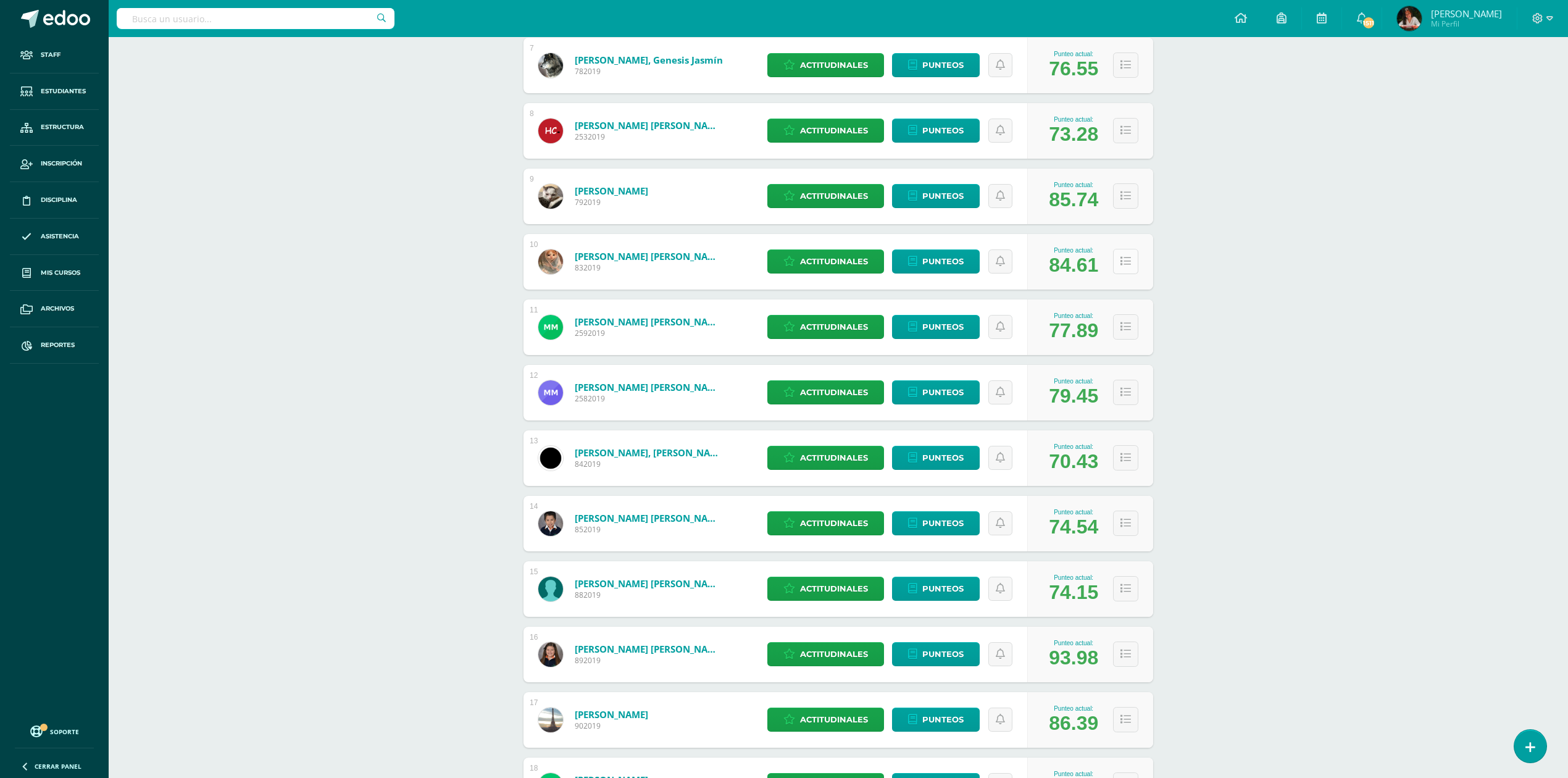
click at [1127, 253] on button at bounding box center [1125, 262] width 25 height 25
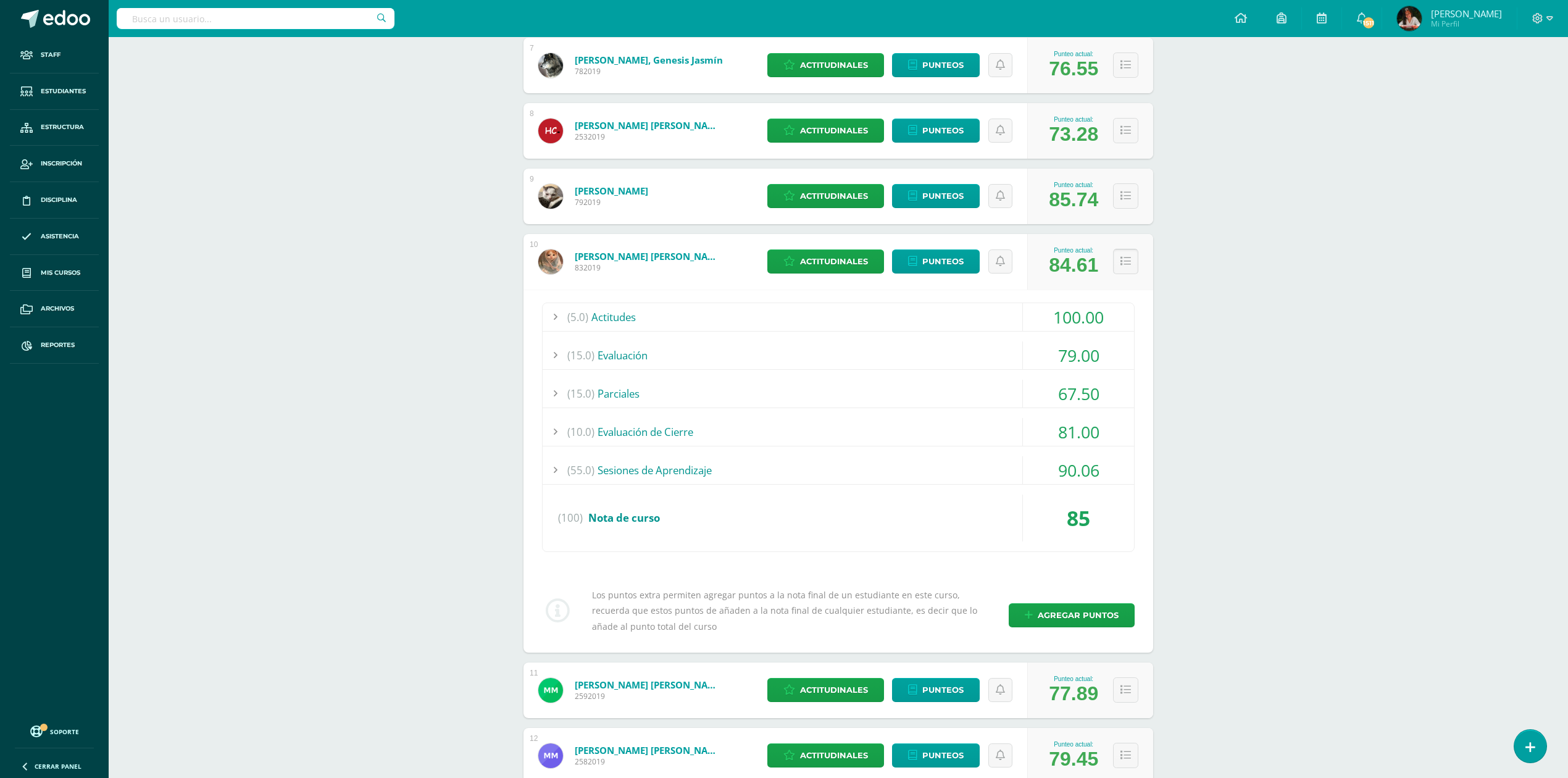
click at [1127, 253] on button at bounding box center [1125, 262] width 25 height 25
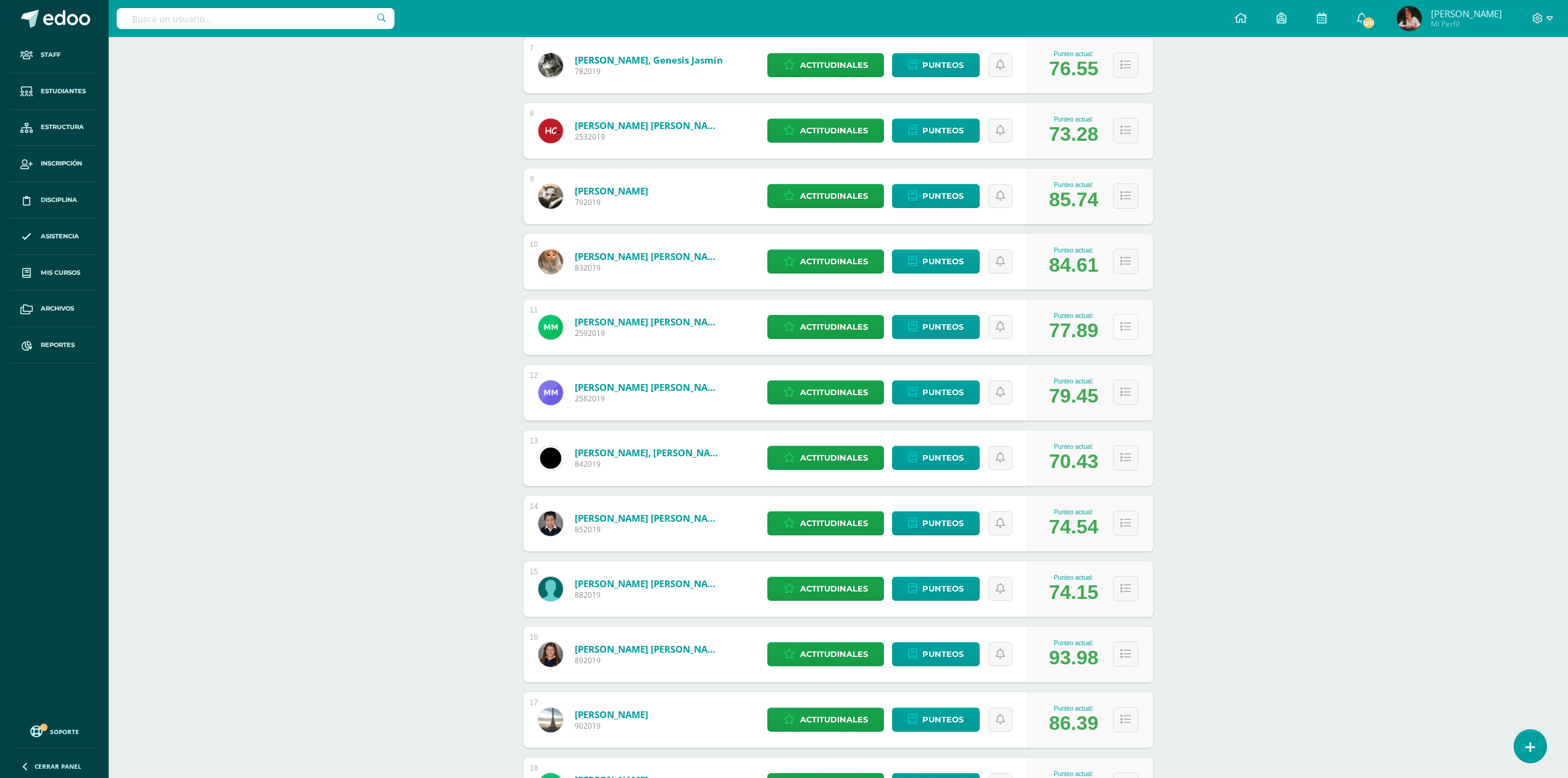
click at [1124, 324] on icon at bounding box center [1125, 327] width 10 height 10
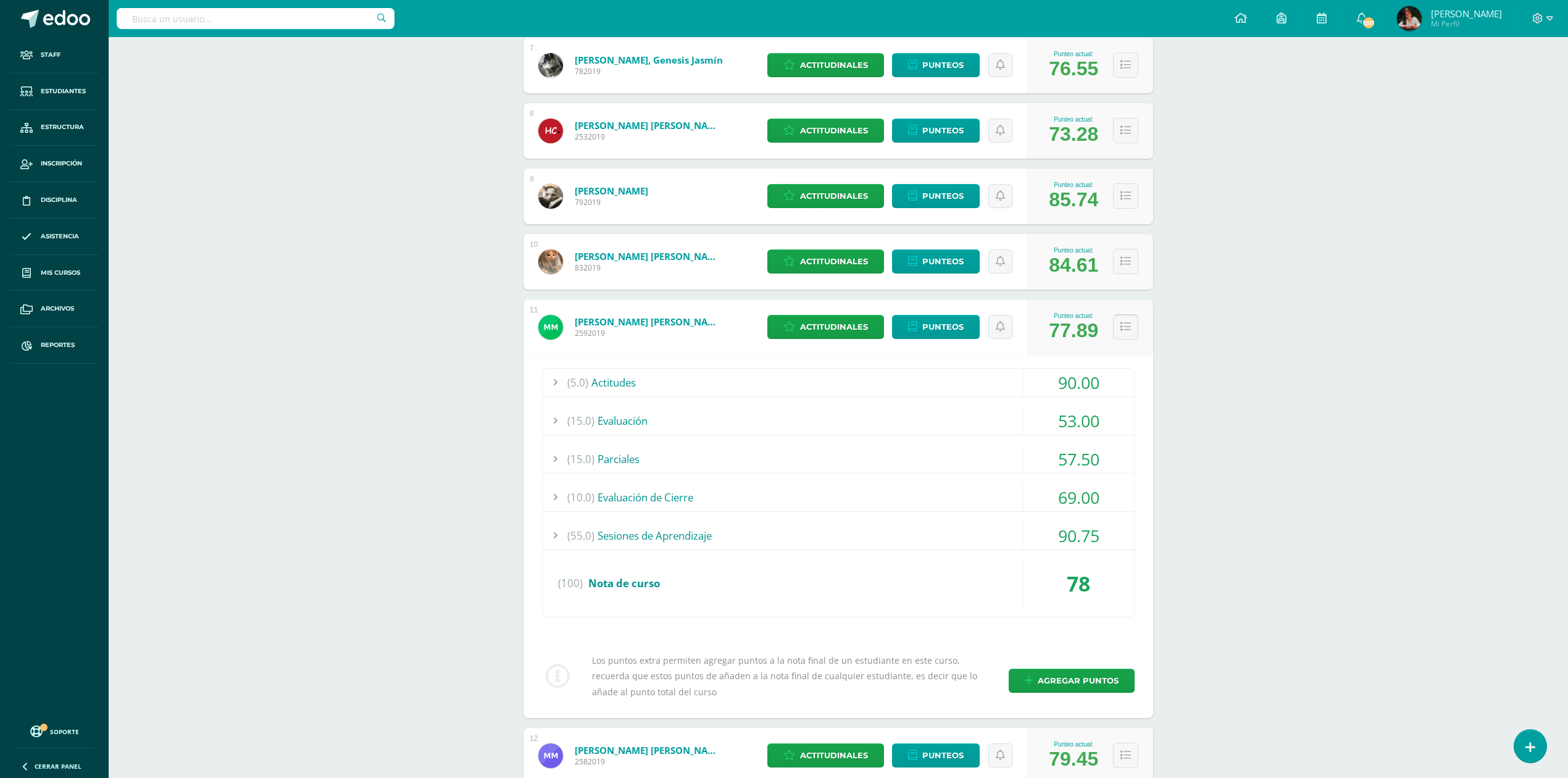
click at [1124, 324] on icon at bounding box center [1125, 327] width 10 height 10
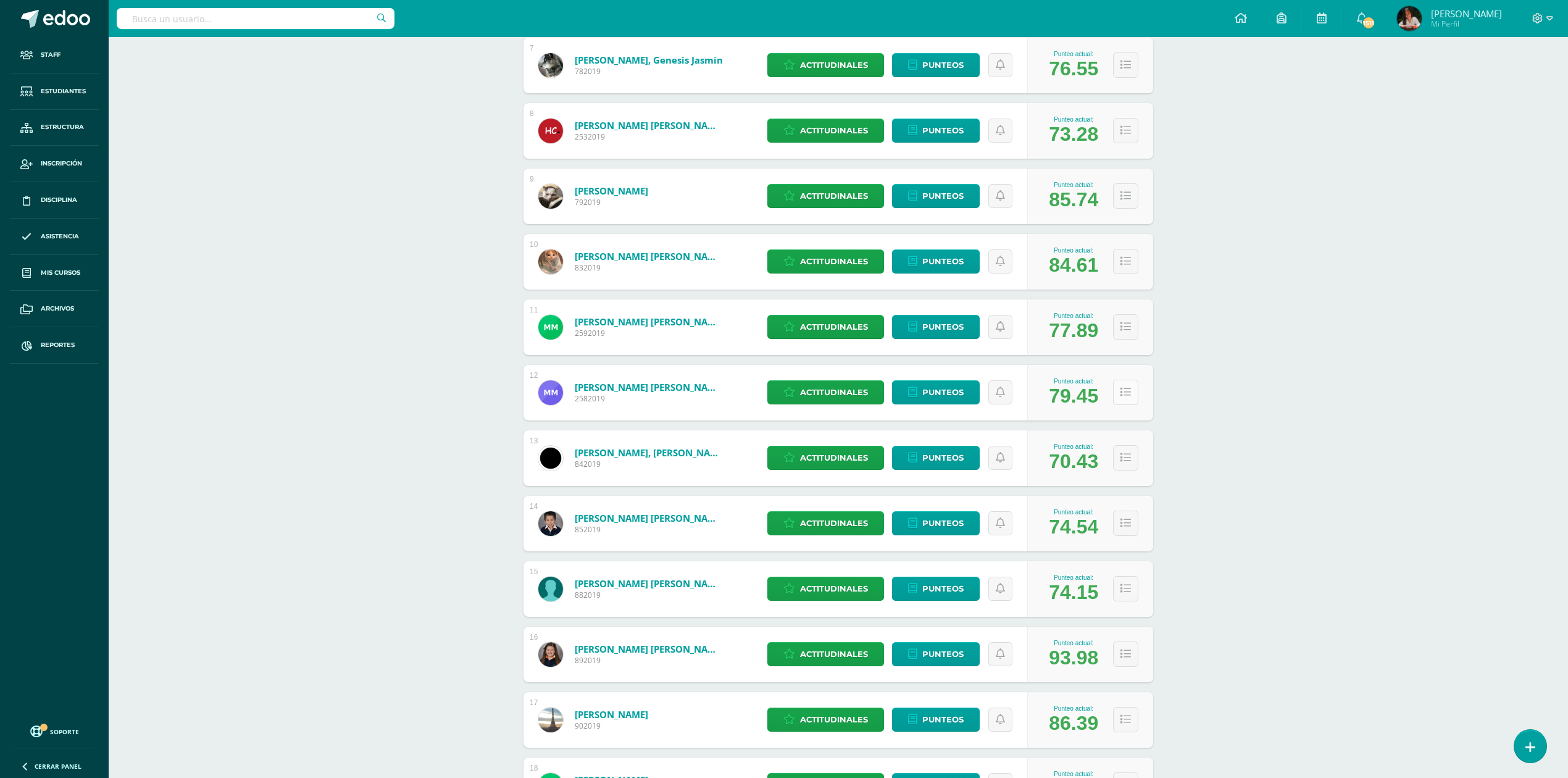
click at [1127, 392] on icon at bounding box center [1125, 392] width 10 height 10
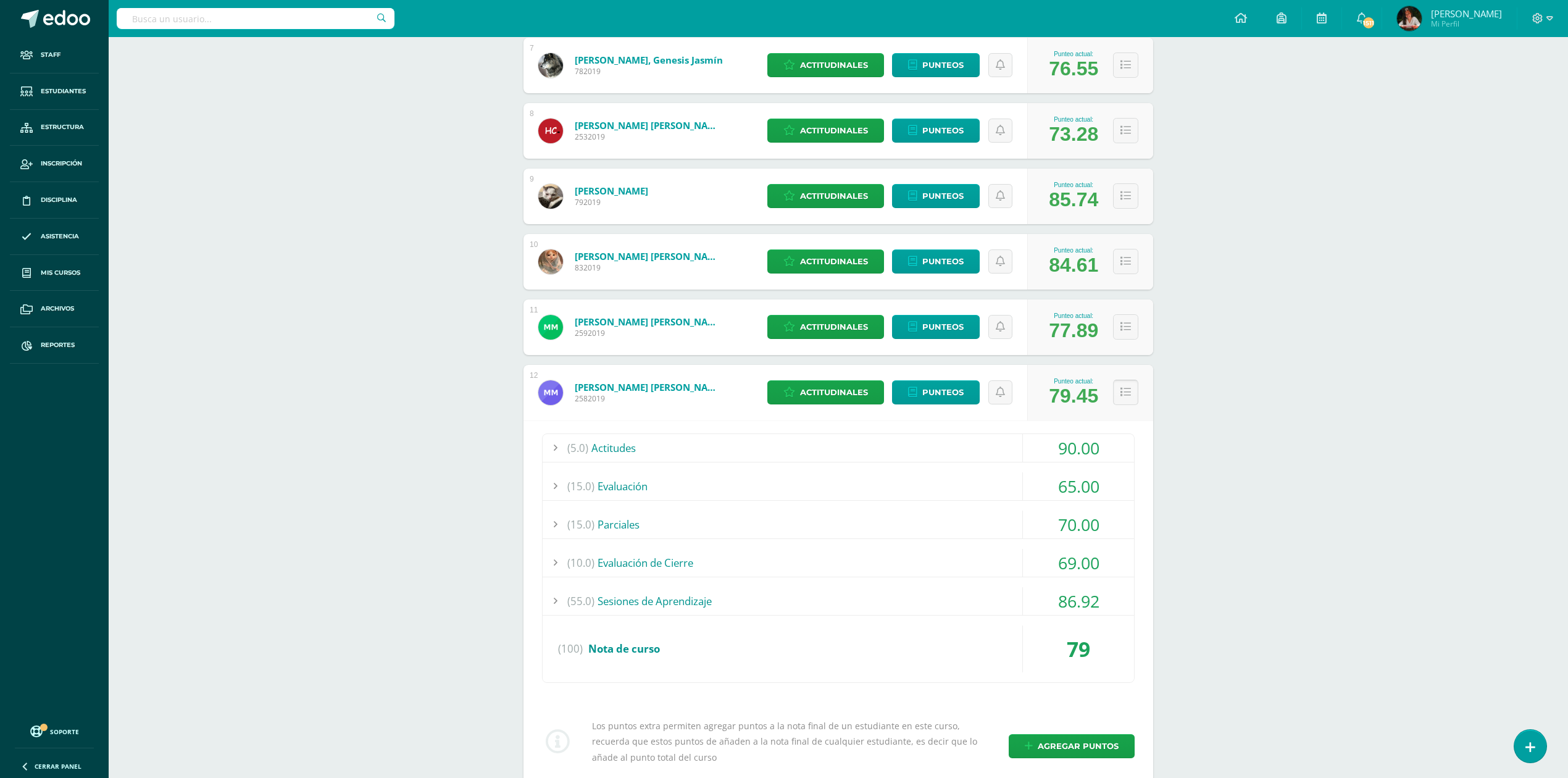
click at [1127, 392] on icon at bounding box center [1125, 392] width 10 height 10
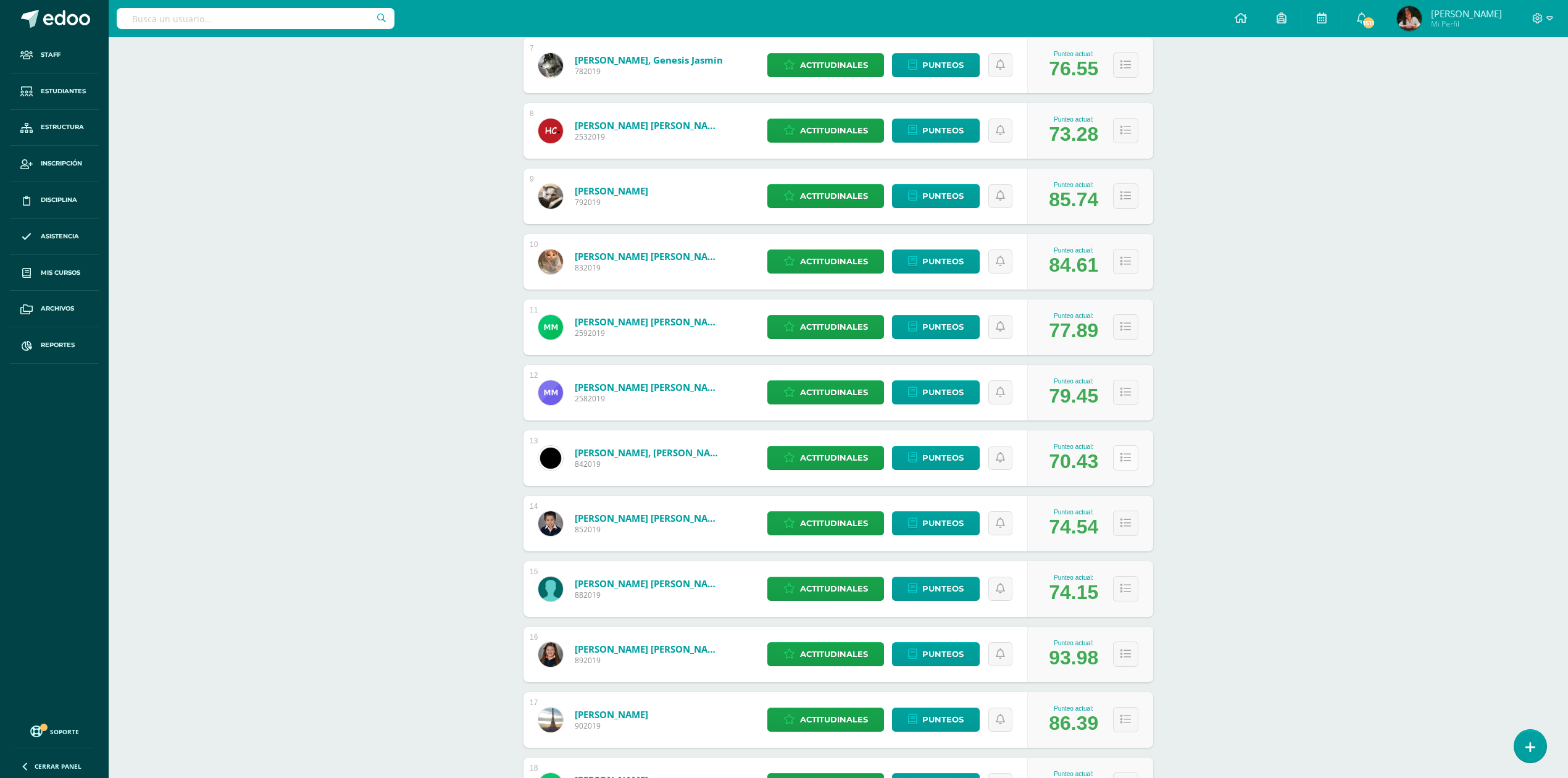
click at [1134, 460] on button at bounding box center [1125, 457] width 25 height 25
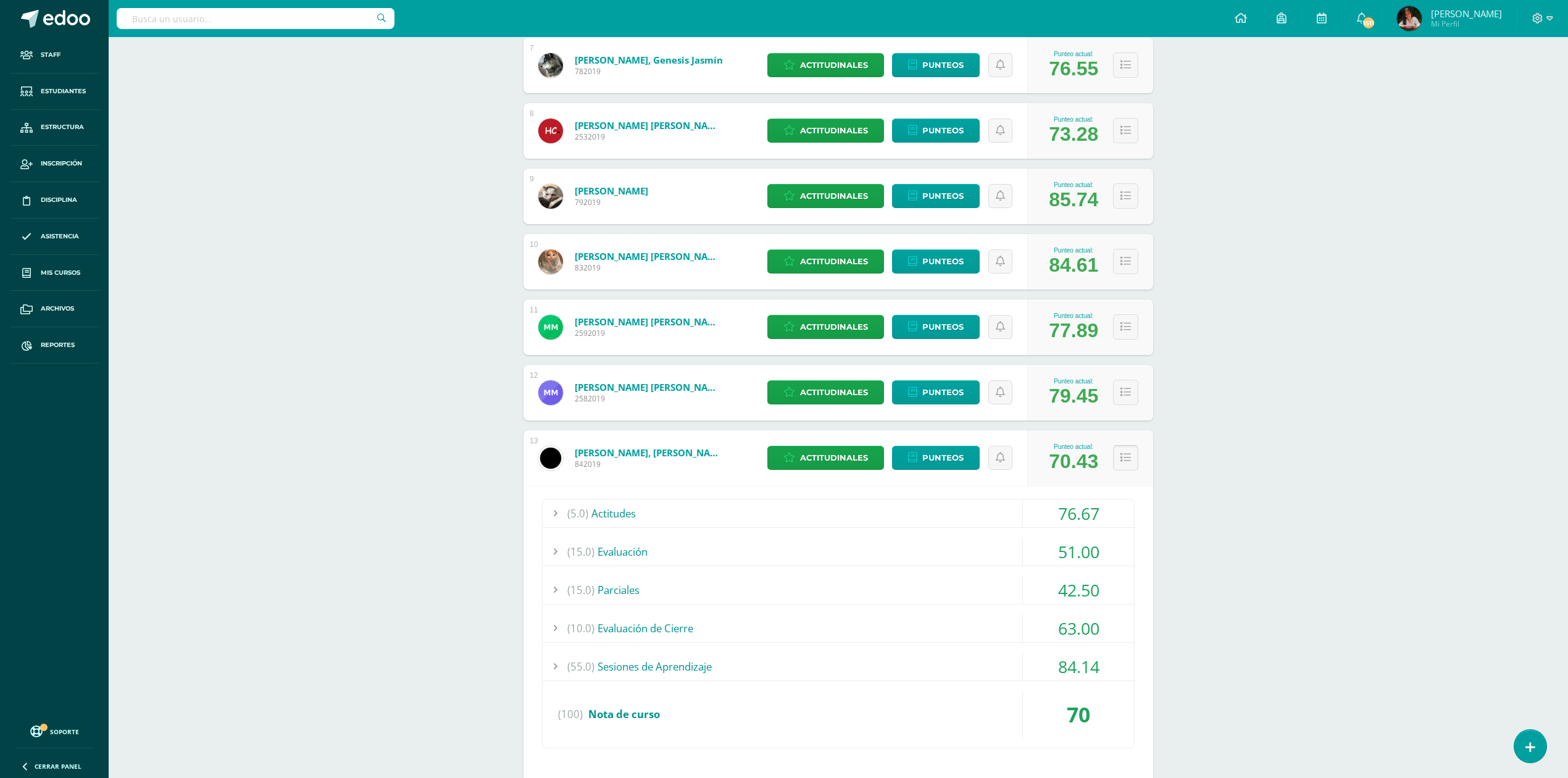
click at [1131, 462] on button at bounding box center [1125, 457] width 25 height 25
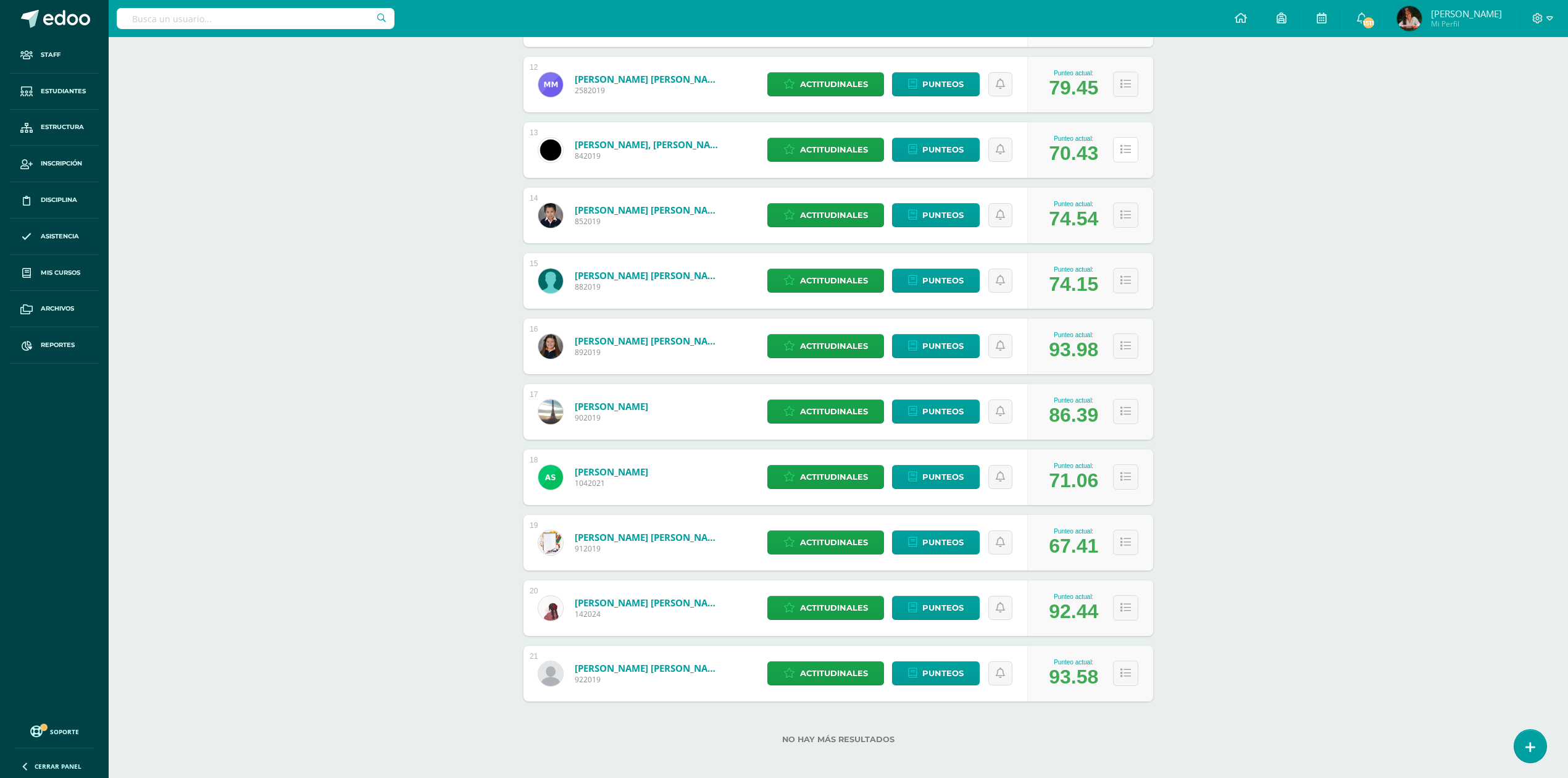
scroll to position [935, 0]
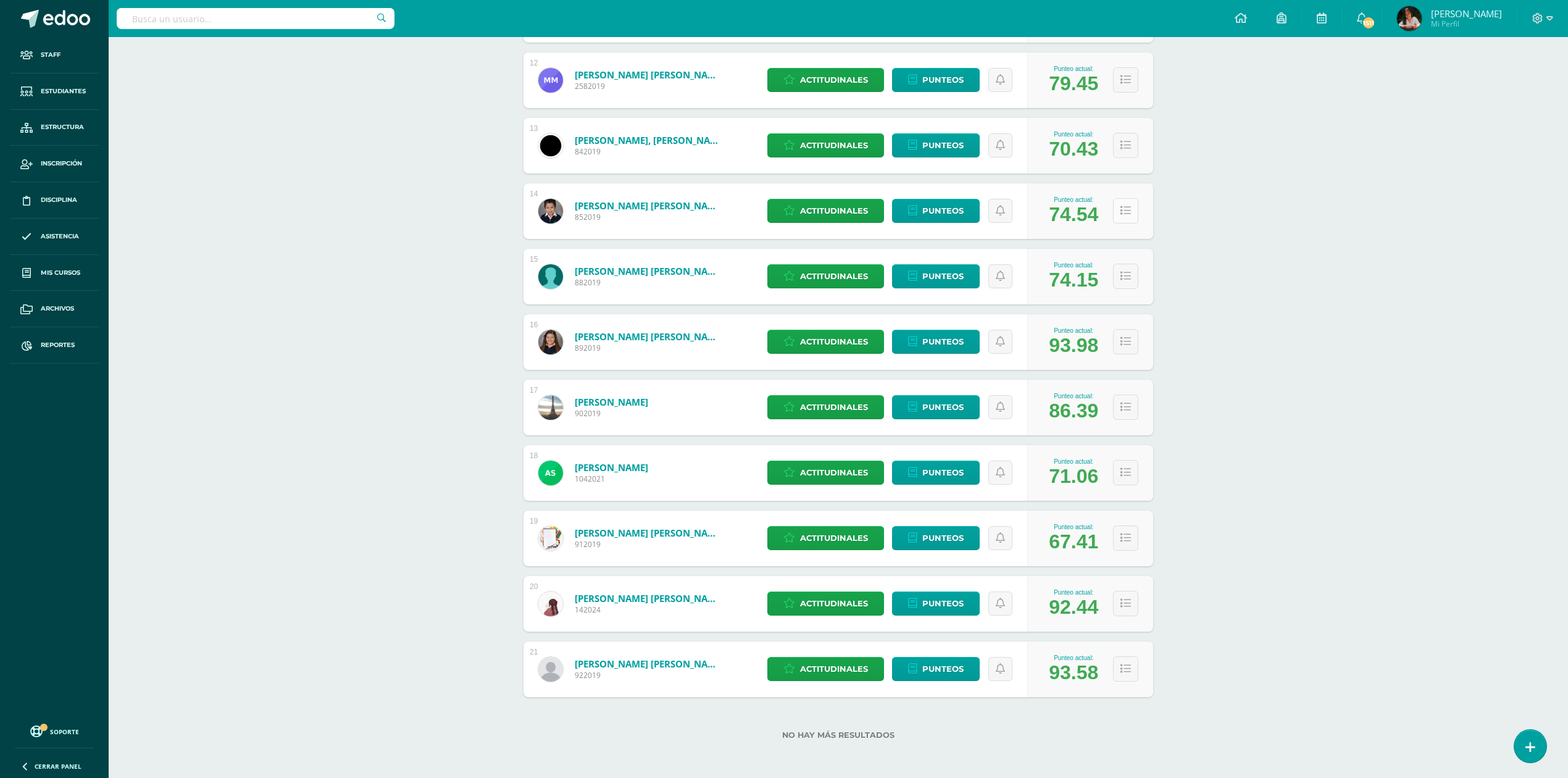
click at [1125, 211] on icon at bounding box center [1125, 211] width 10 height 10
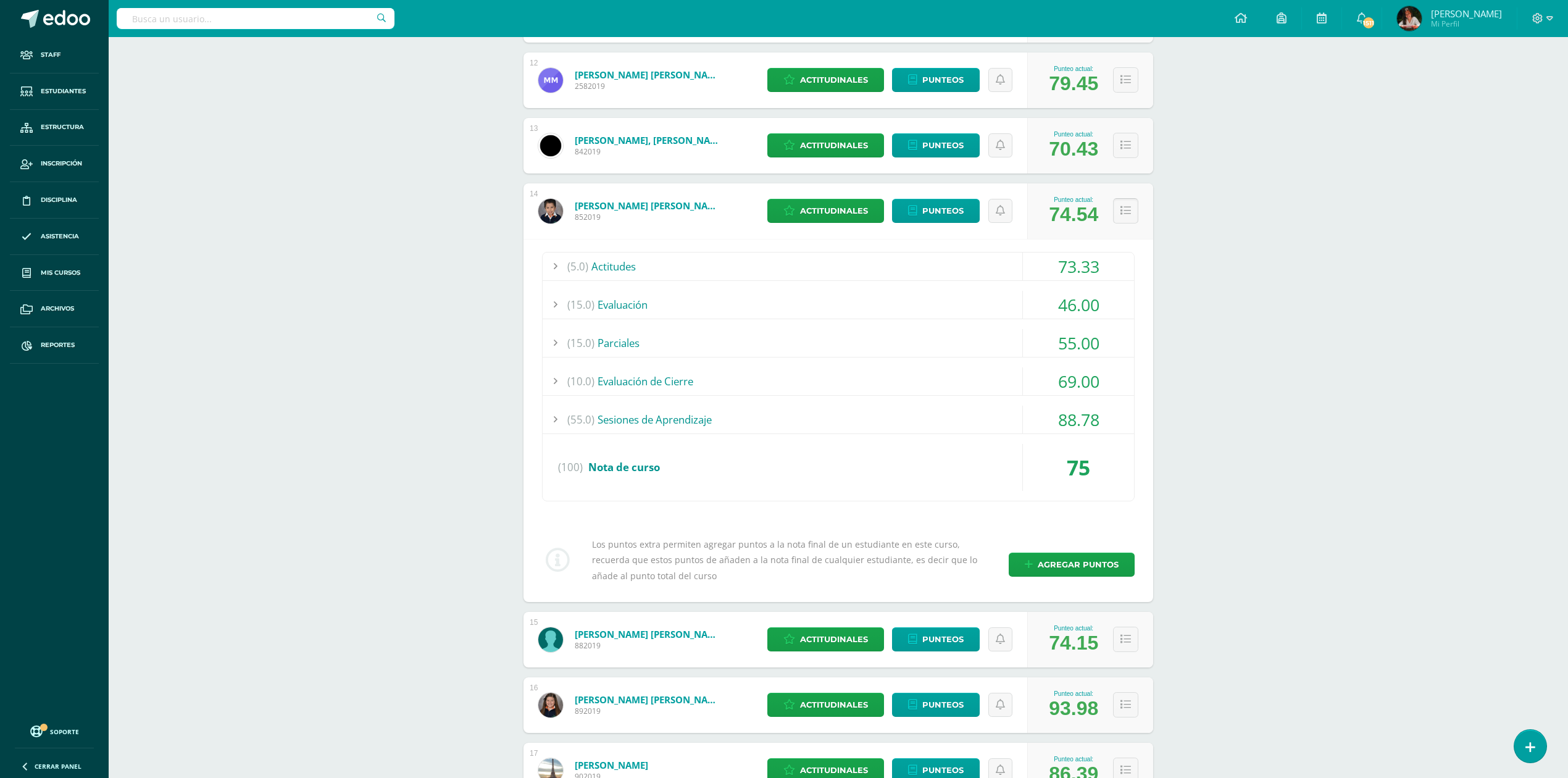
click at [1125, 211] on icon at bounding box center [1125, 211] width 10 height 10
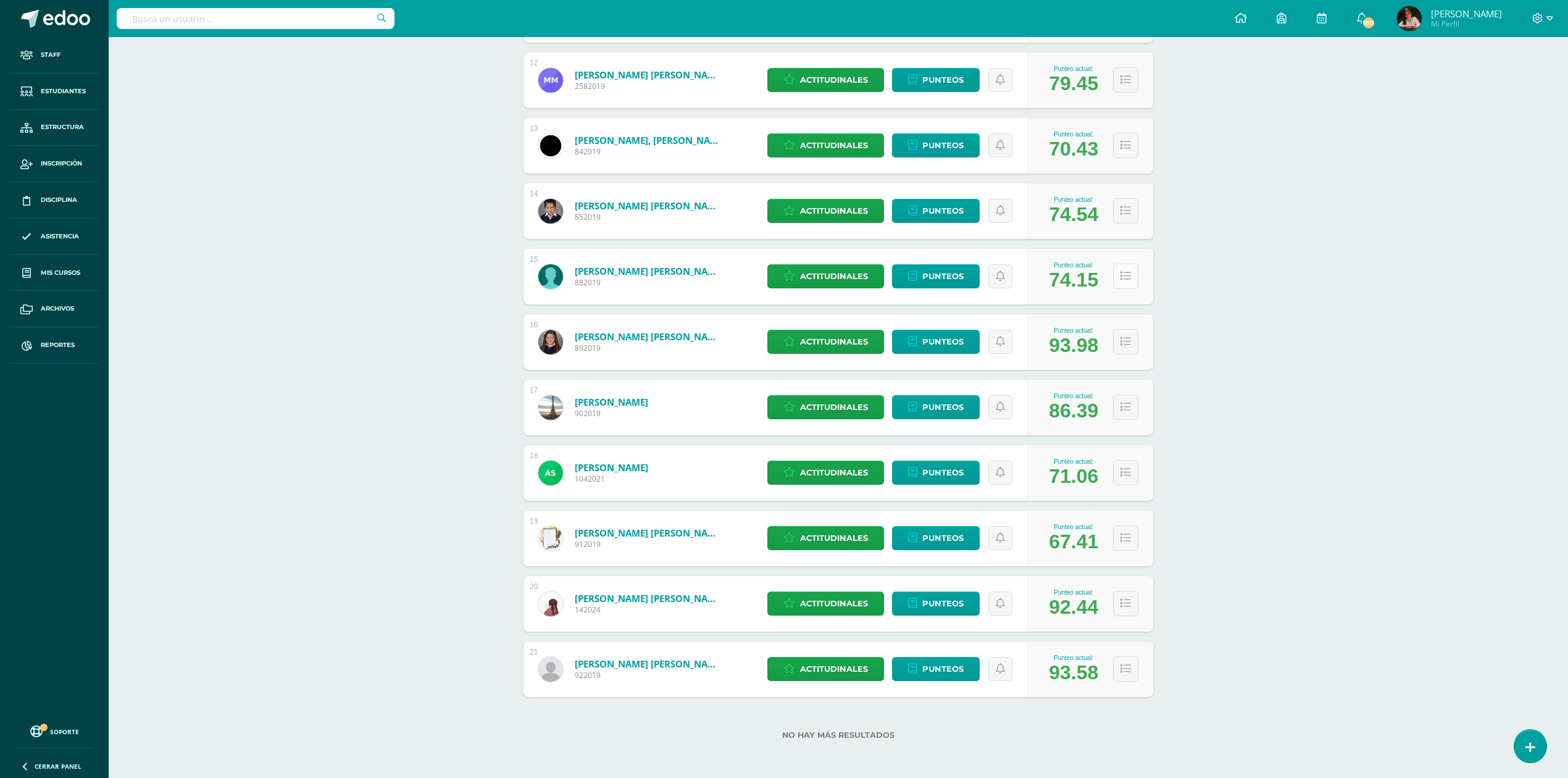
click at [1125, 279] on icon at bounding box center [1125, 276] width 10 height 10
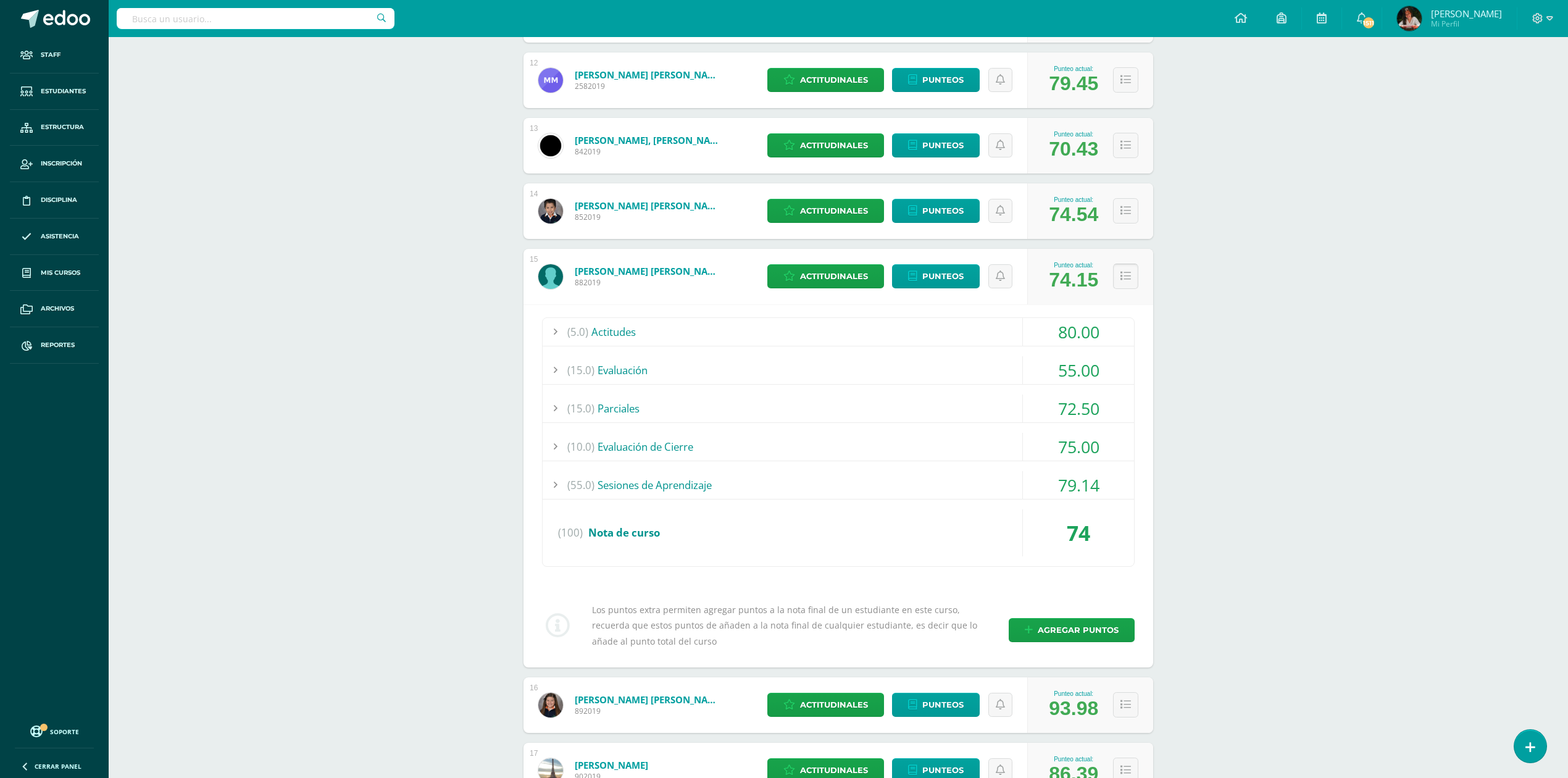
click at [1125, 279] on icon at bounding box center [1125, 276] width 10 height 10
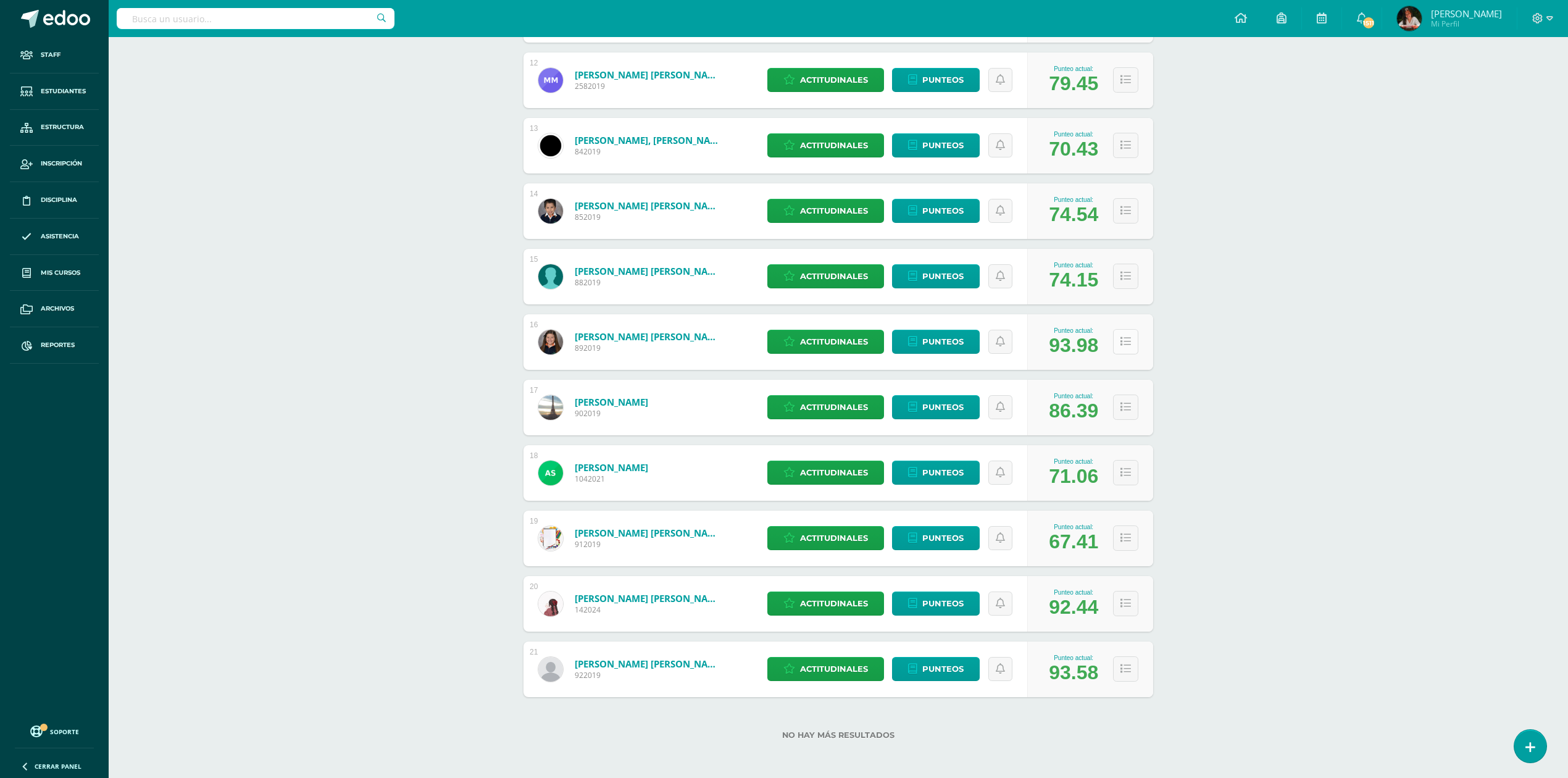
click at [1126, 336] on icon at bounding box center [1125, 341] width 10 height 10
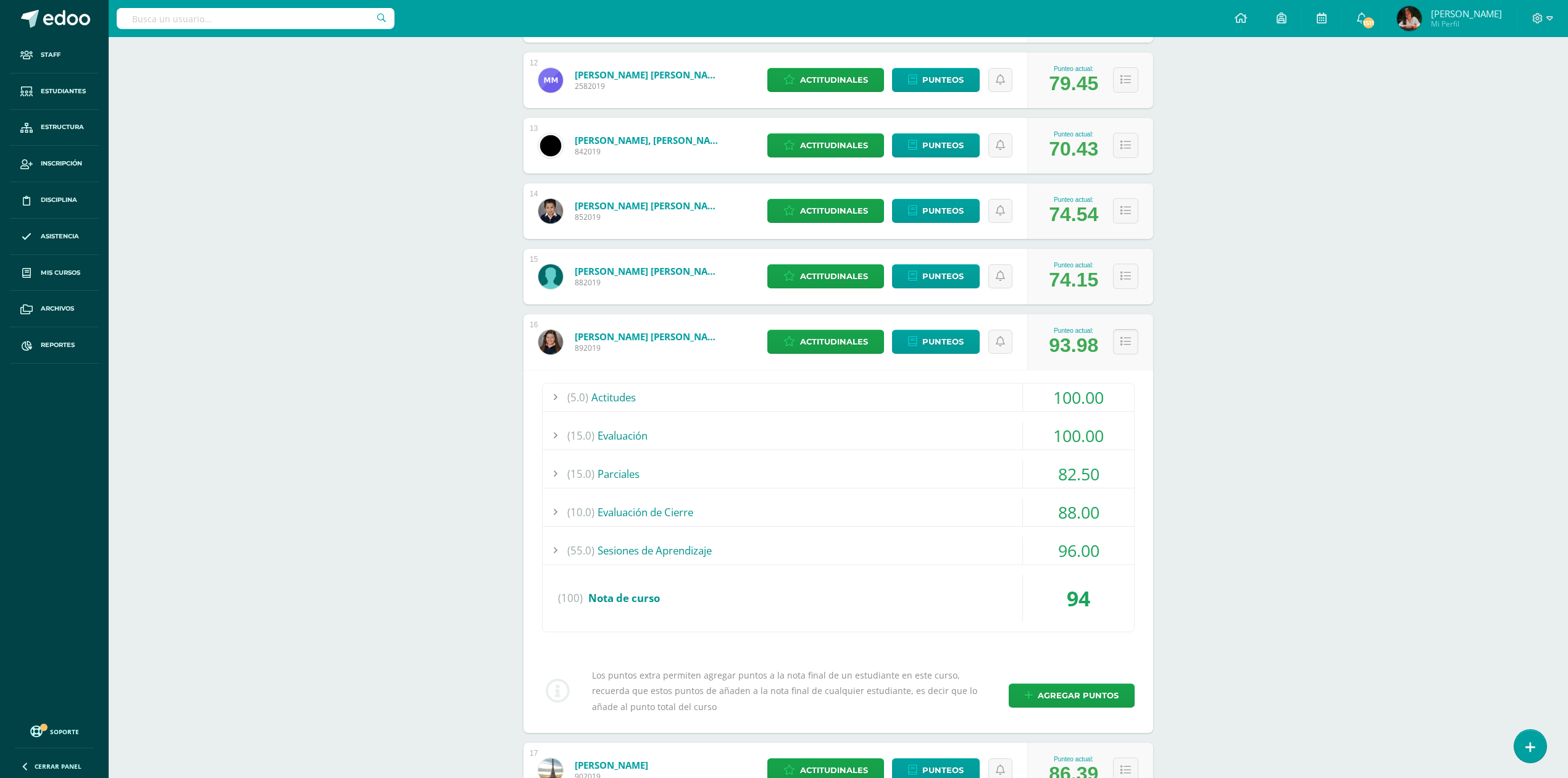
click at [1126, 336] on icon at bounding box center [1125, 341] width 10 height 10
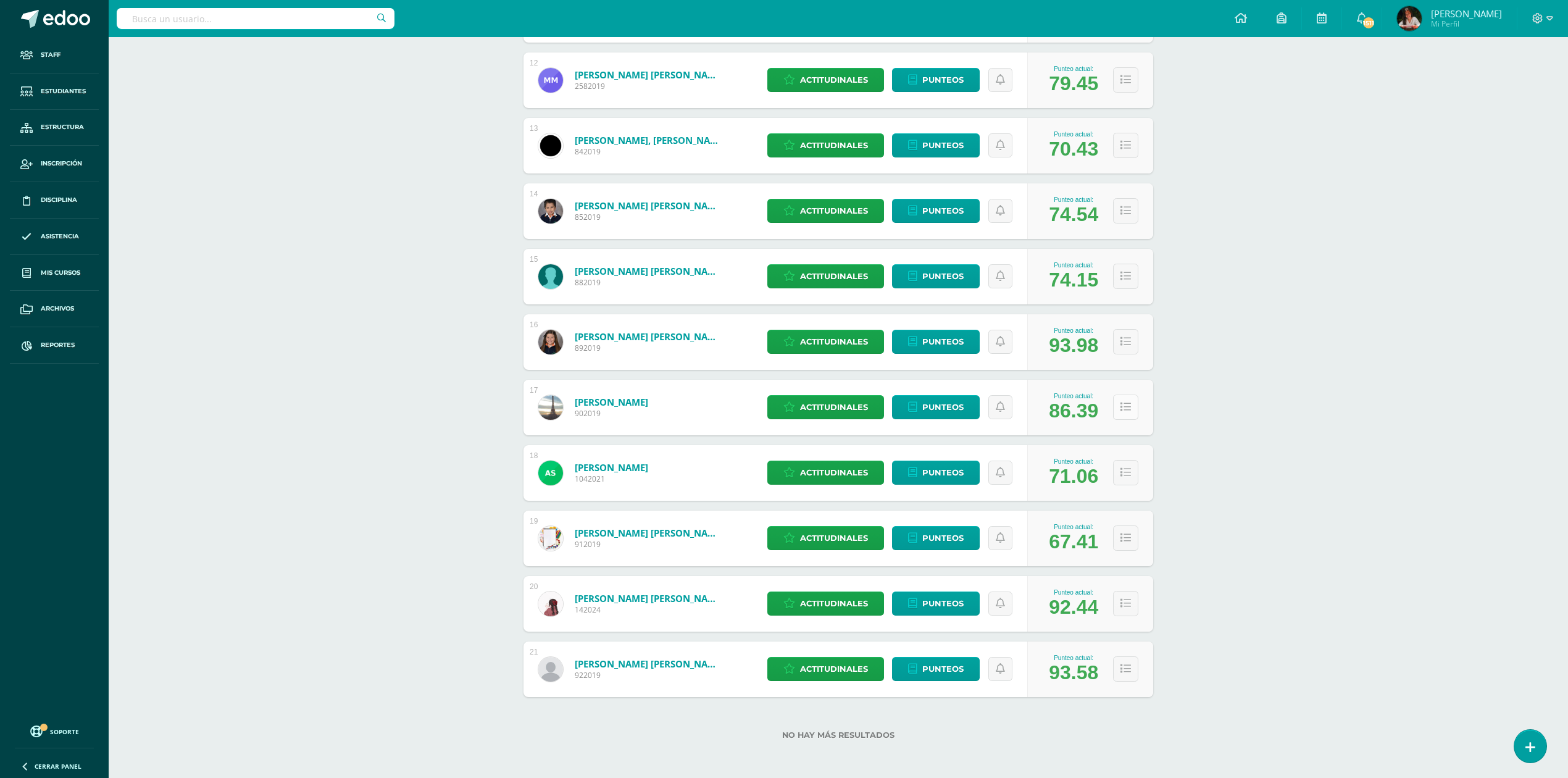
click at [1127, 400] on button at bounding box center [1125, 407] width 25 height 25
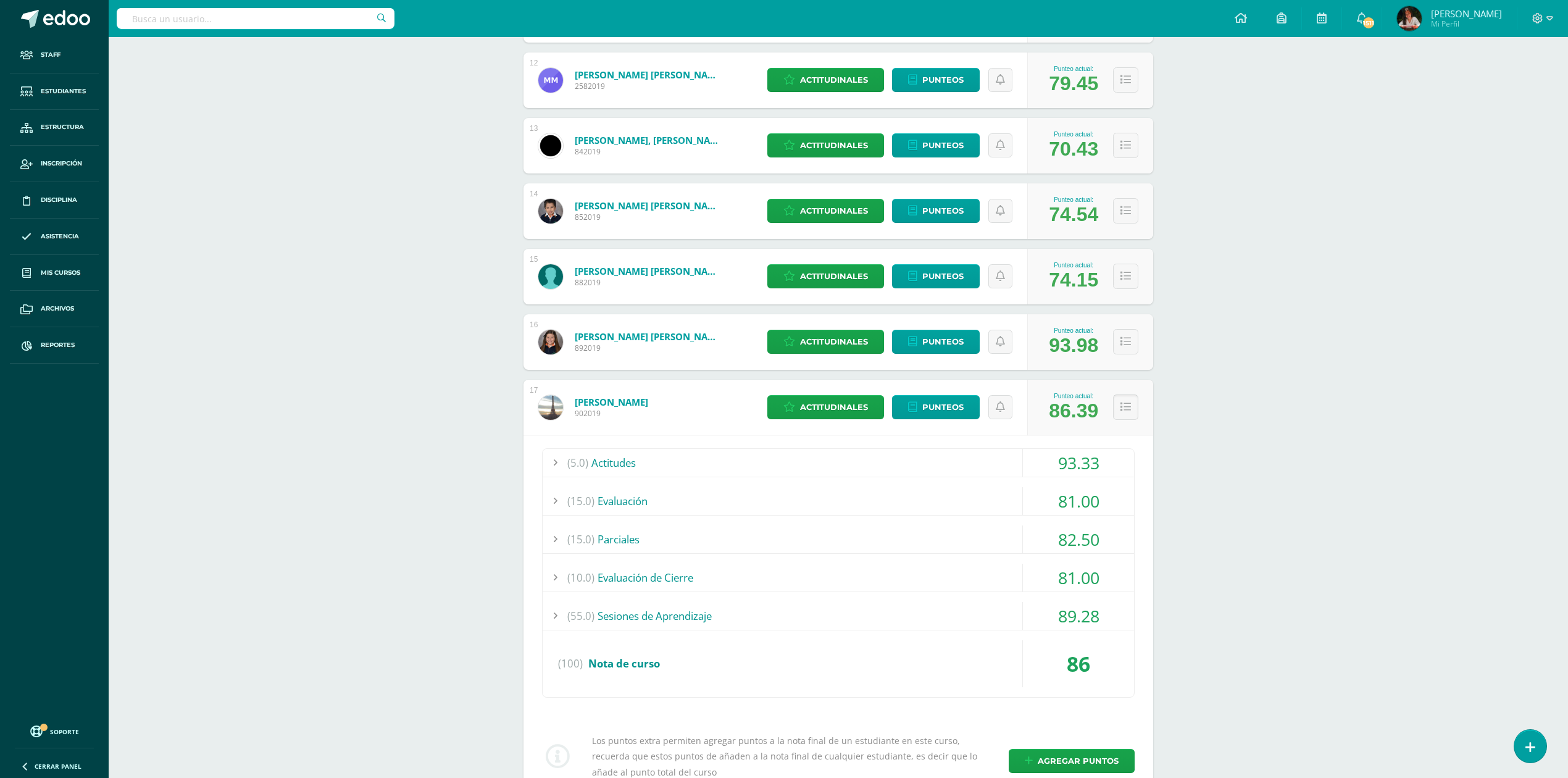
click at [1123, 403] on icon at bounding box center [1125, 407] width 10 height 10
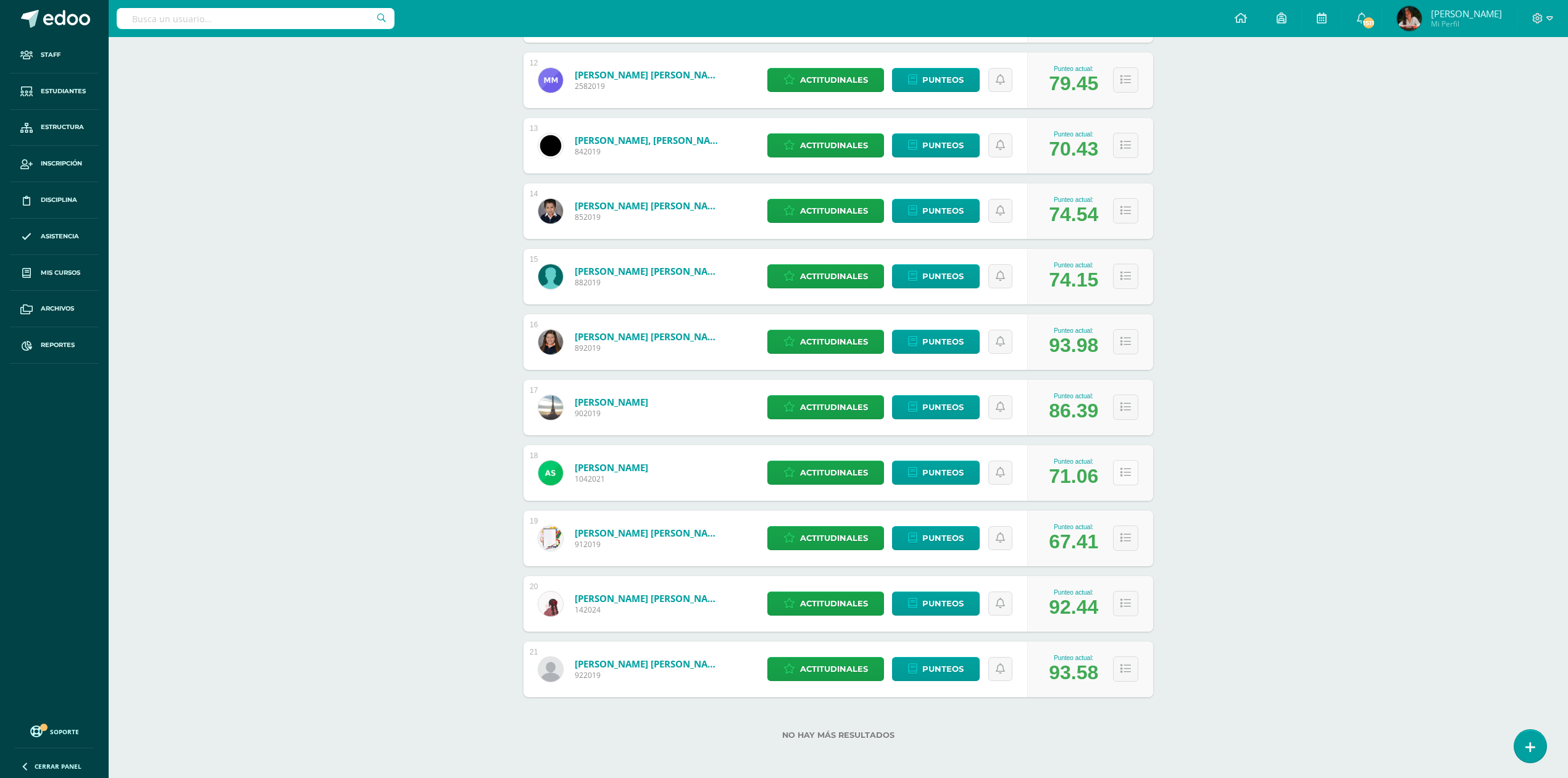
click at [1120, 471] on icon at bounding box center [1125, 472] width 10 height 10
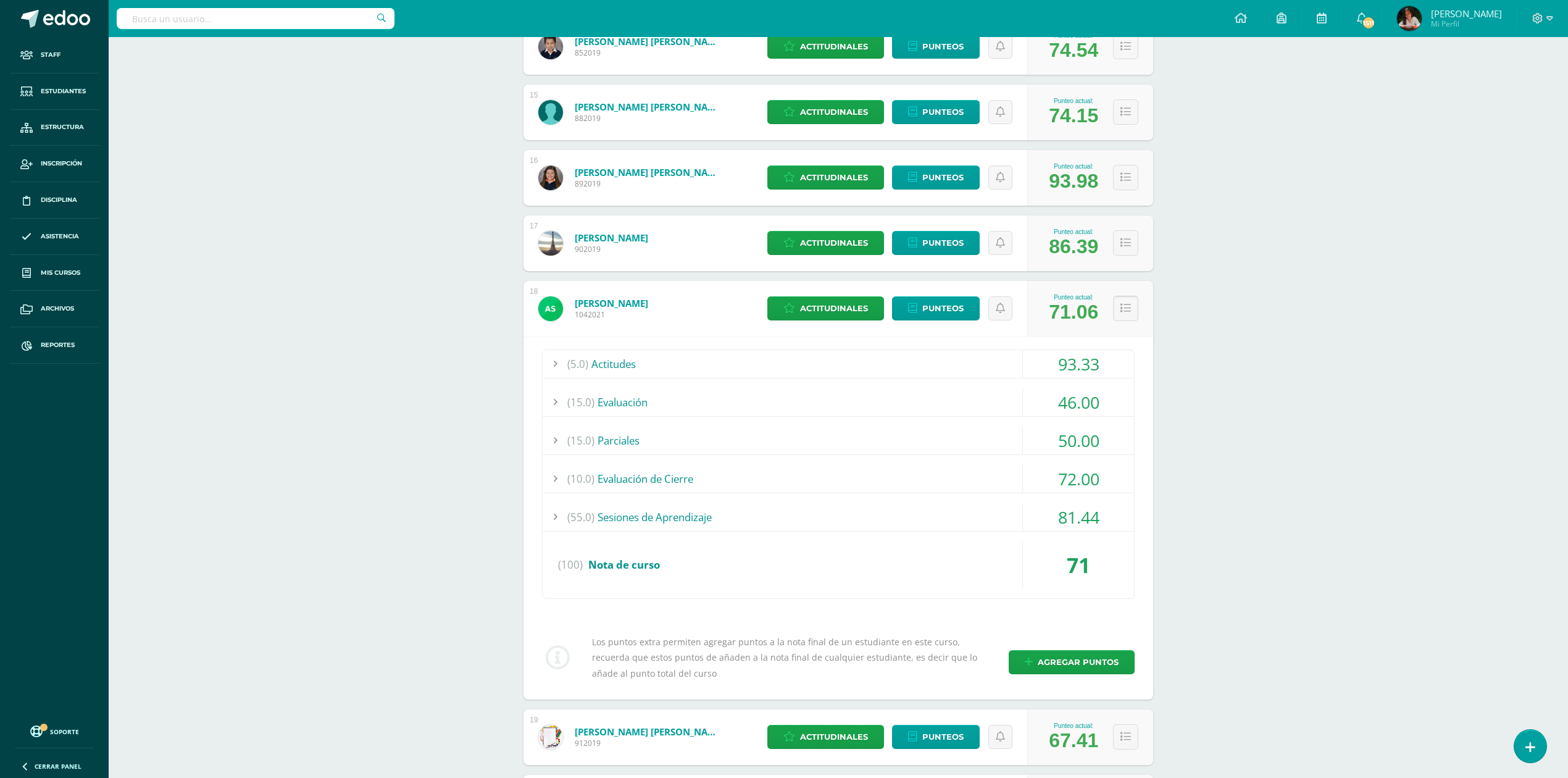
click at [1126, 307] on icon at bounding box center [1125, 308] width 10 height 10
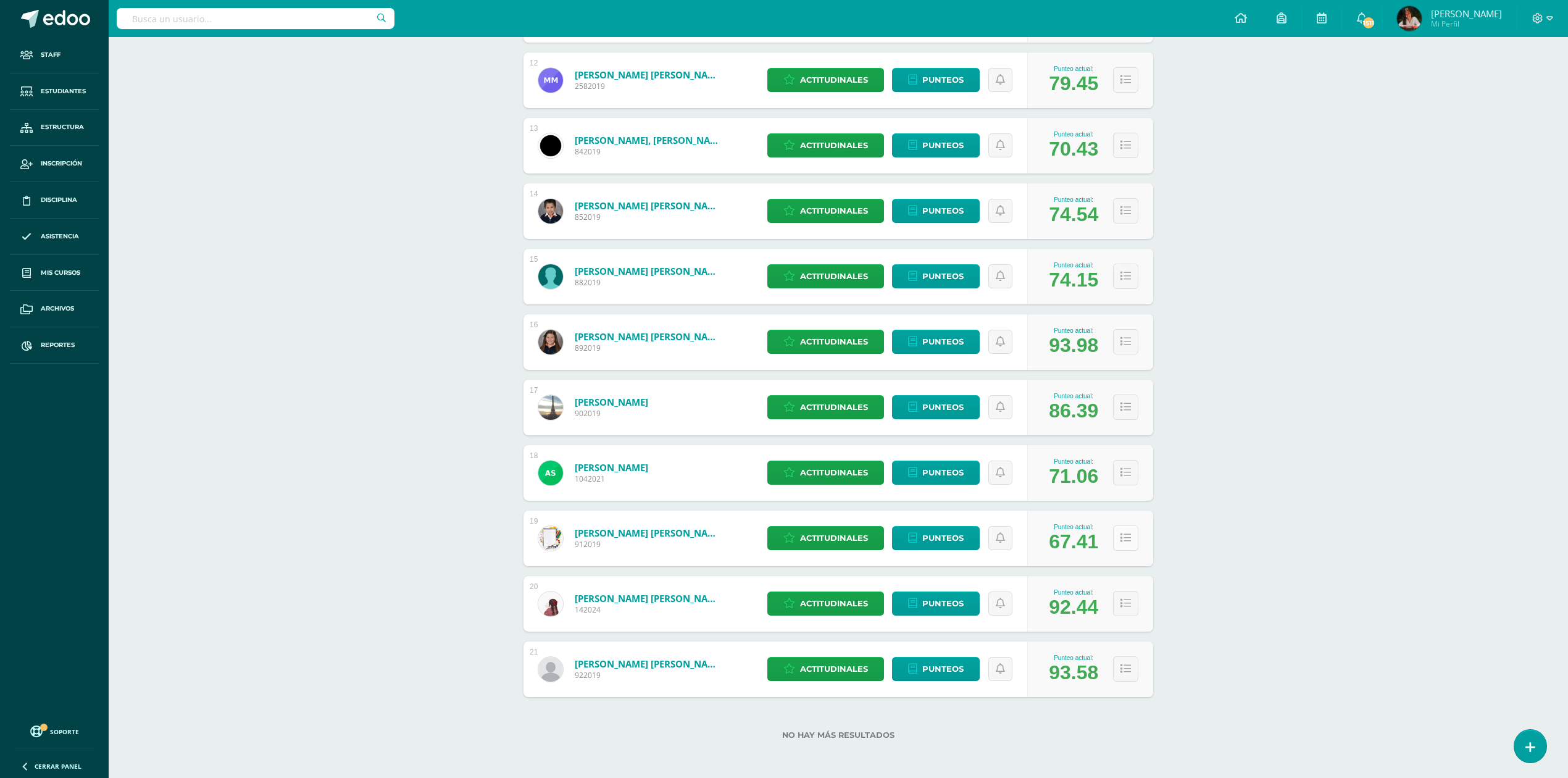
click at [1131, 534] on button at bounding box center [1125, 538] width 25 height 25
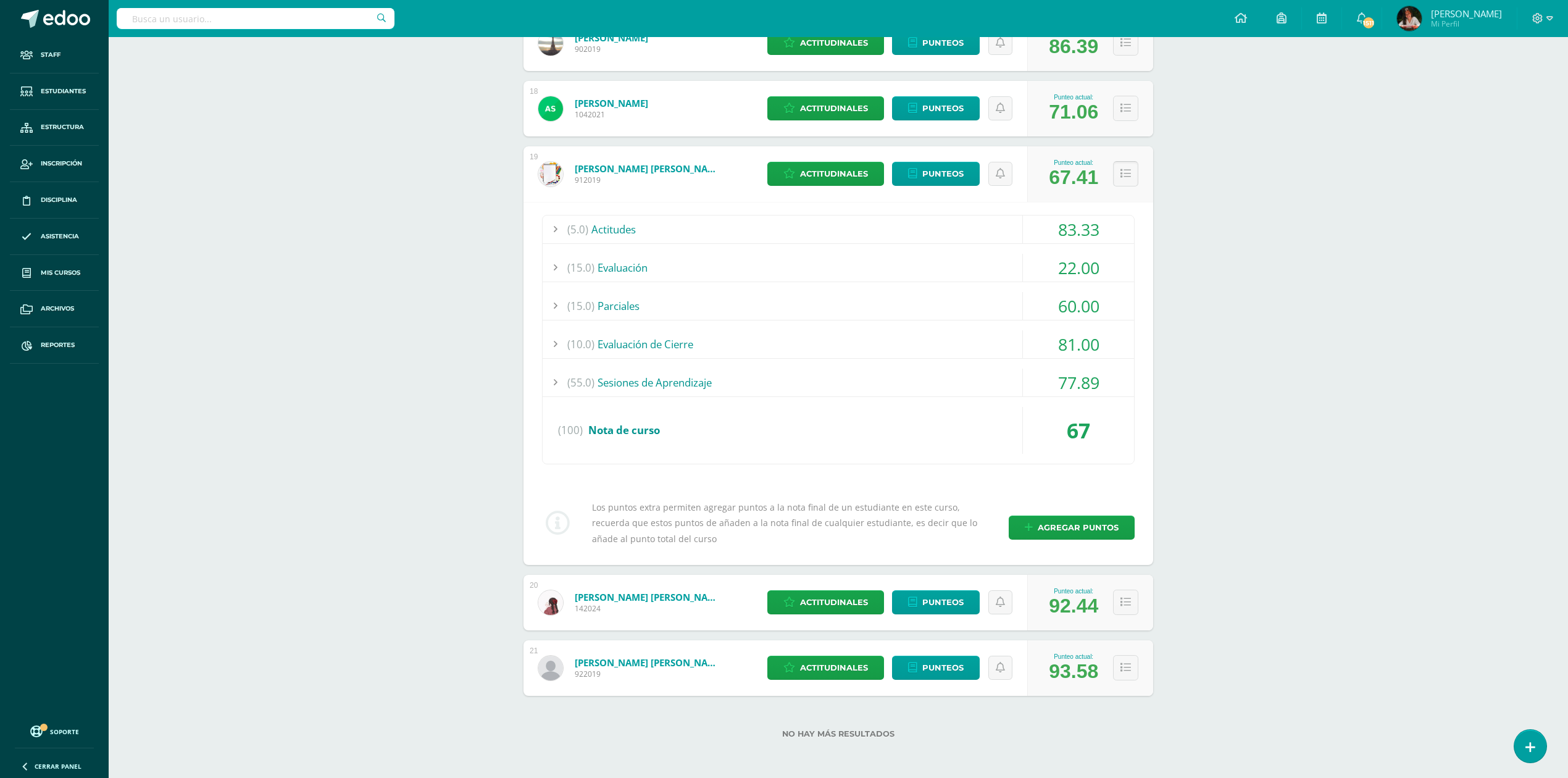
click at [1130, 176] on button at bounding box center [1125, 174] width 25 height 25
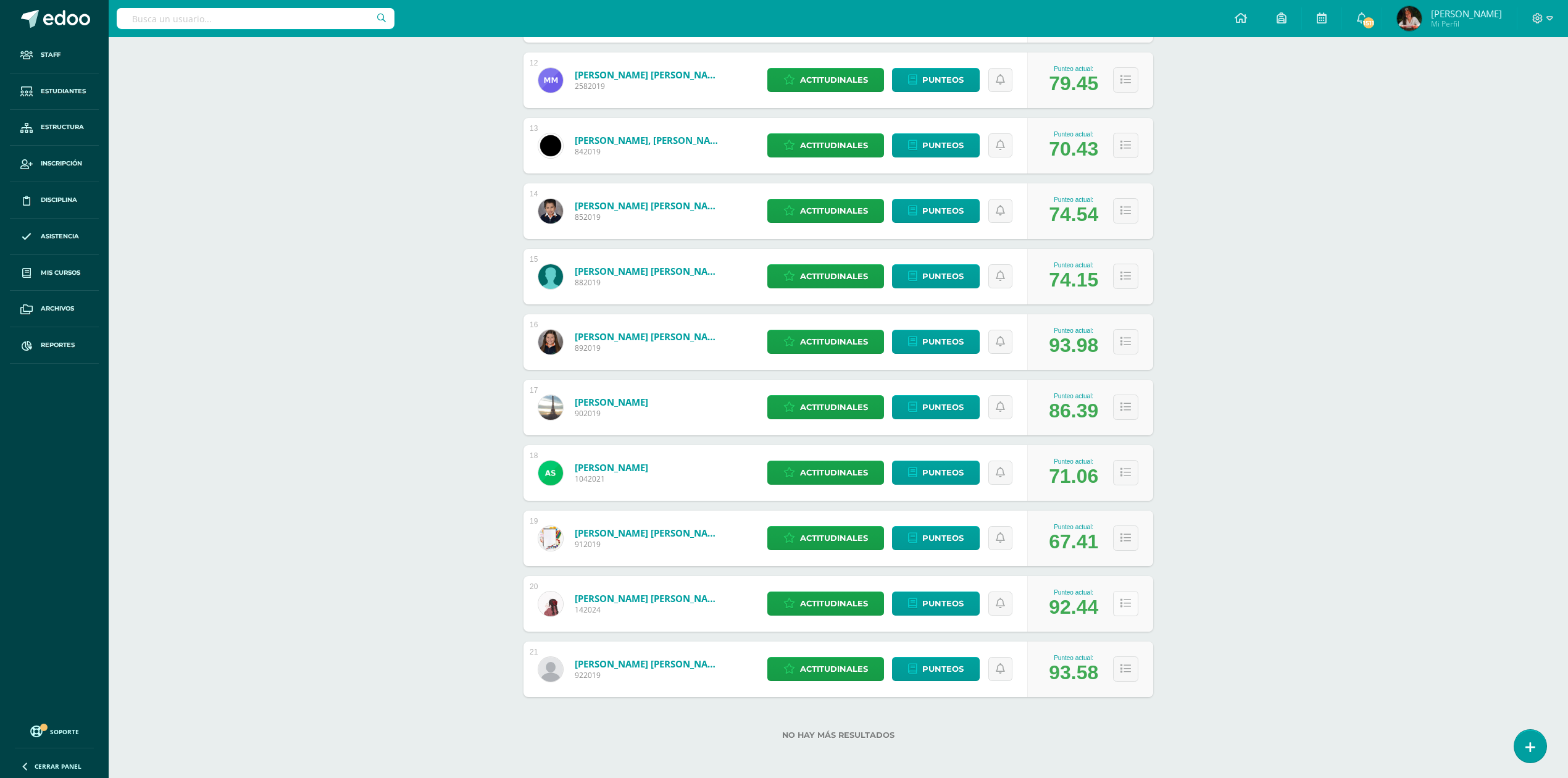
click at [1125, 606] on icon at bounding box center [1125, 604] width 10 height 10
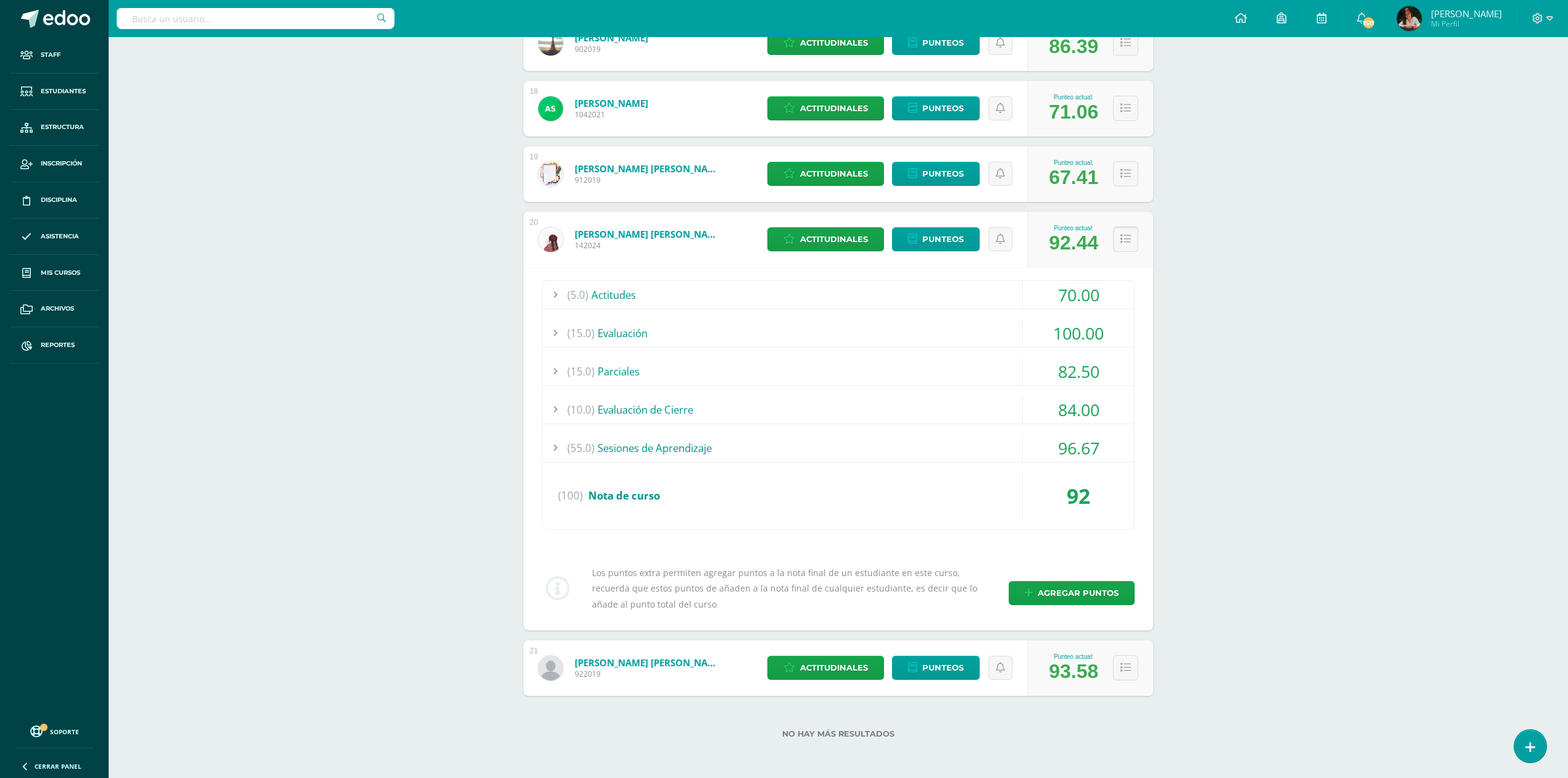
click at [1130, 242] on button at bounding box center [1125, 239] width 25 height 25
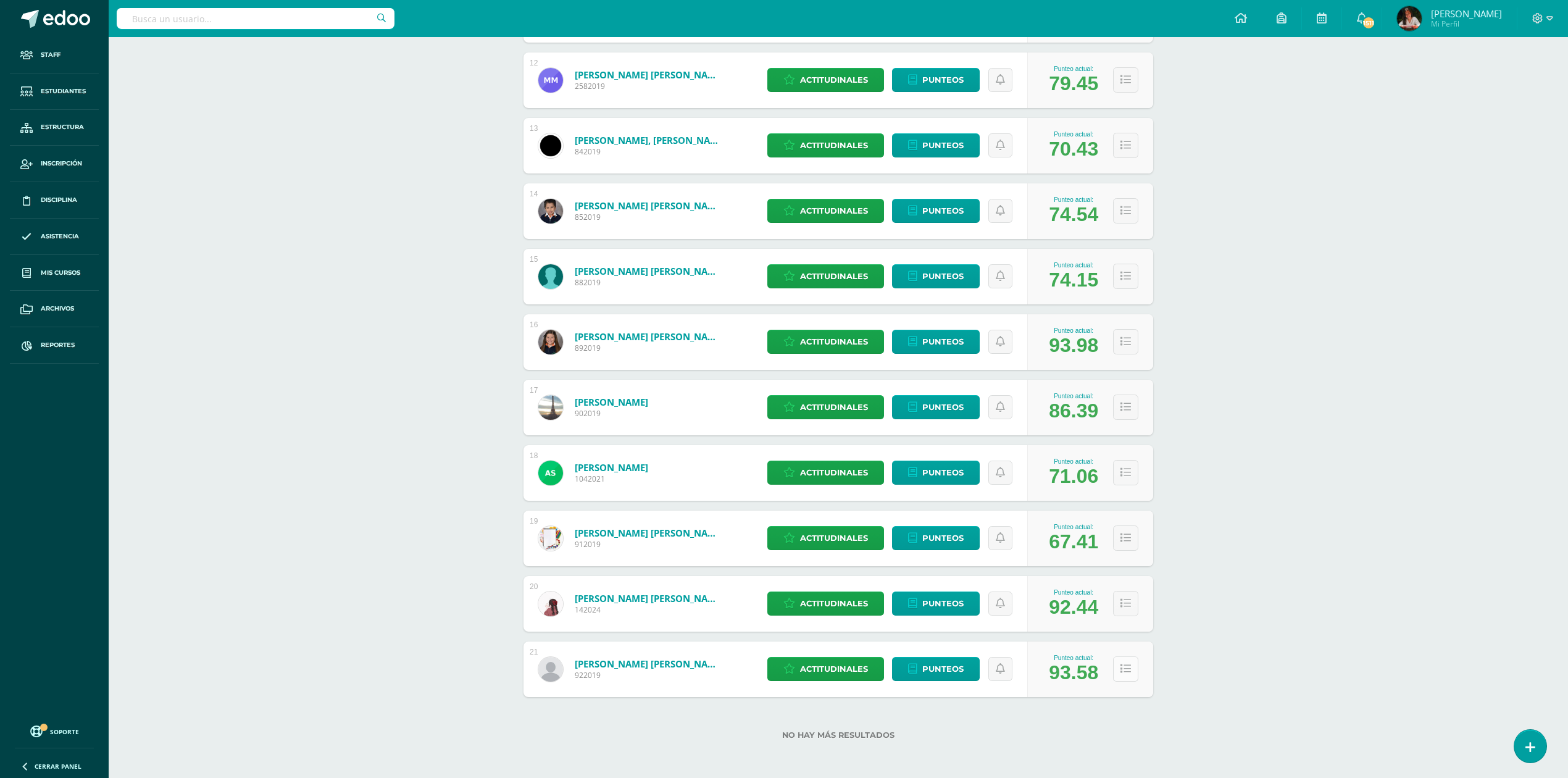
click at [1124, 668] on icon at bounding box center [1125, 669] width 10 height 10
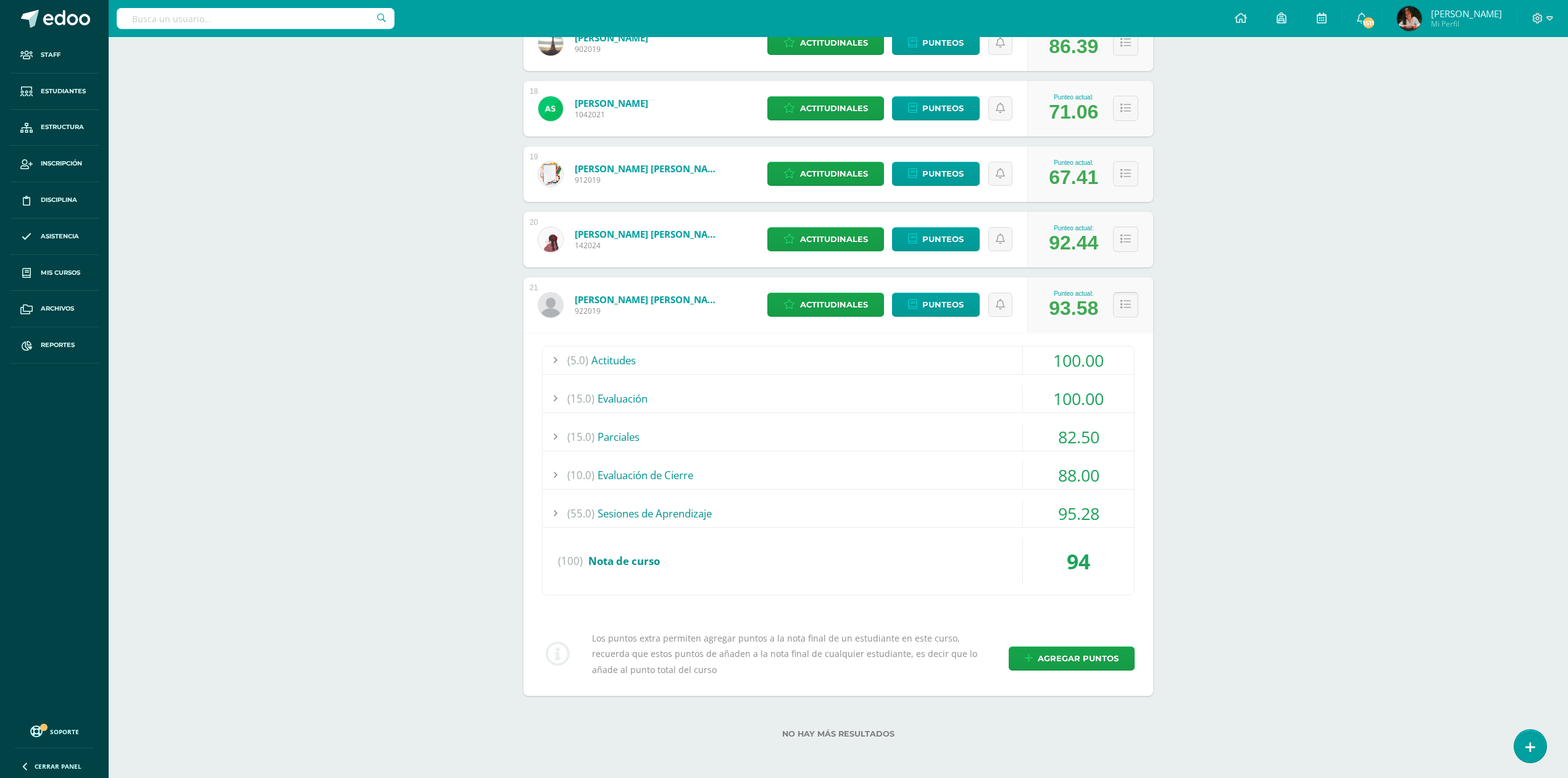
click at [1136, 305] on button at bounding box center [1125, 304] width 25 height 25
